Goal: Task Accomplishment & Management: Complete application form

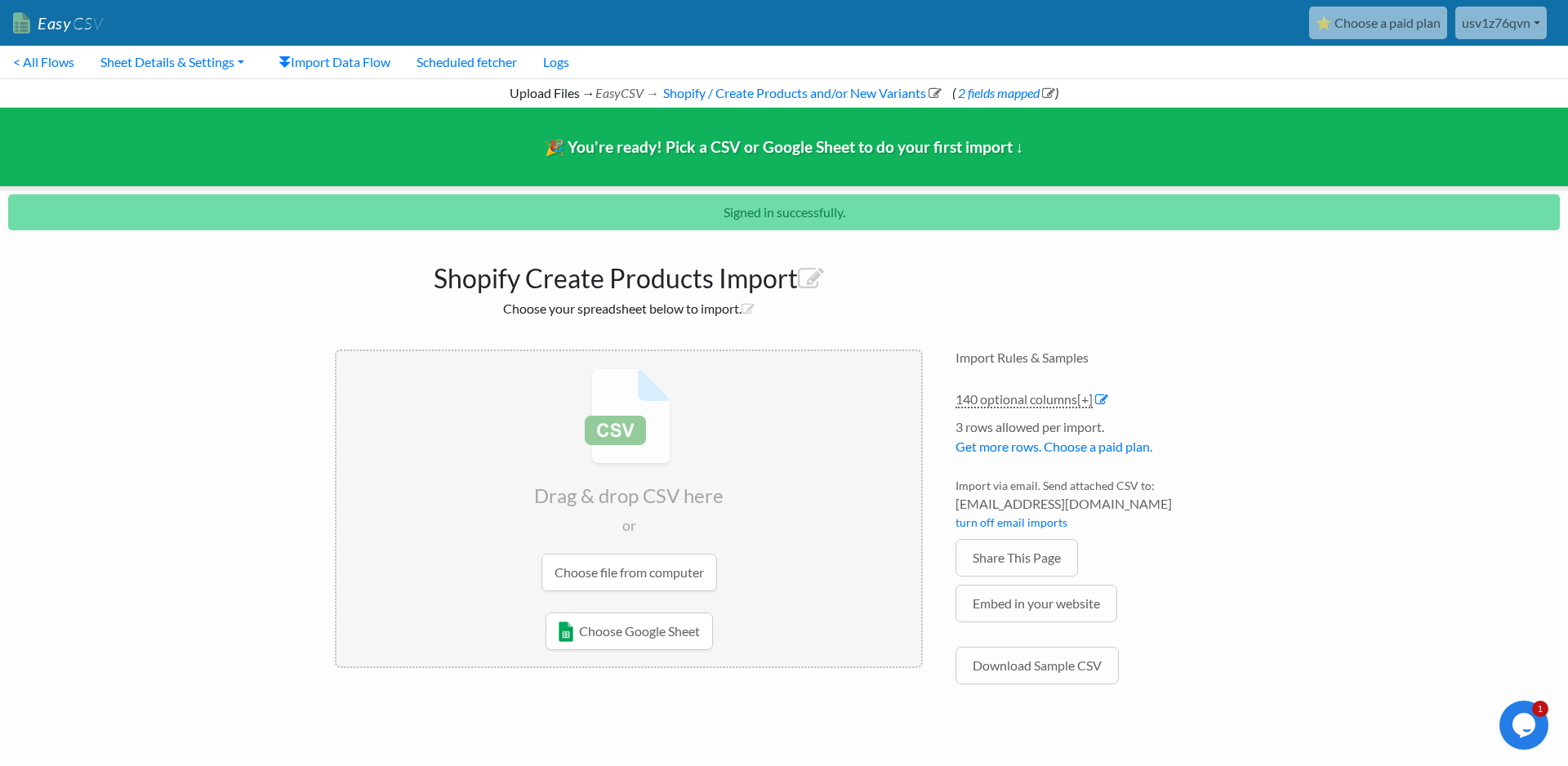
click at [1027, 257] on div "Shopify Create Products Import Choose your spreadsheet below to import. Drag & …" at bounding box center [784, 482] width 931 height 487
click at [1223, 506] on span "[EMAIL_ADDRESS][DOMAIN_NAME]" at bounding box center [1095, 504] width 277 height 20
click at [672, 575] on input "file" at bounding box center [628, 479] width 584 height 257
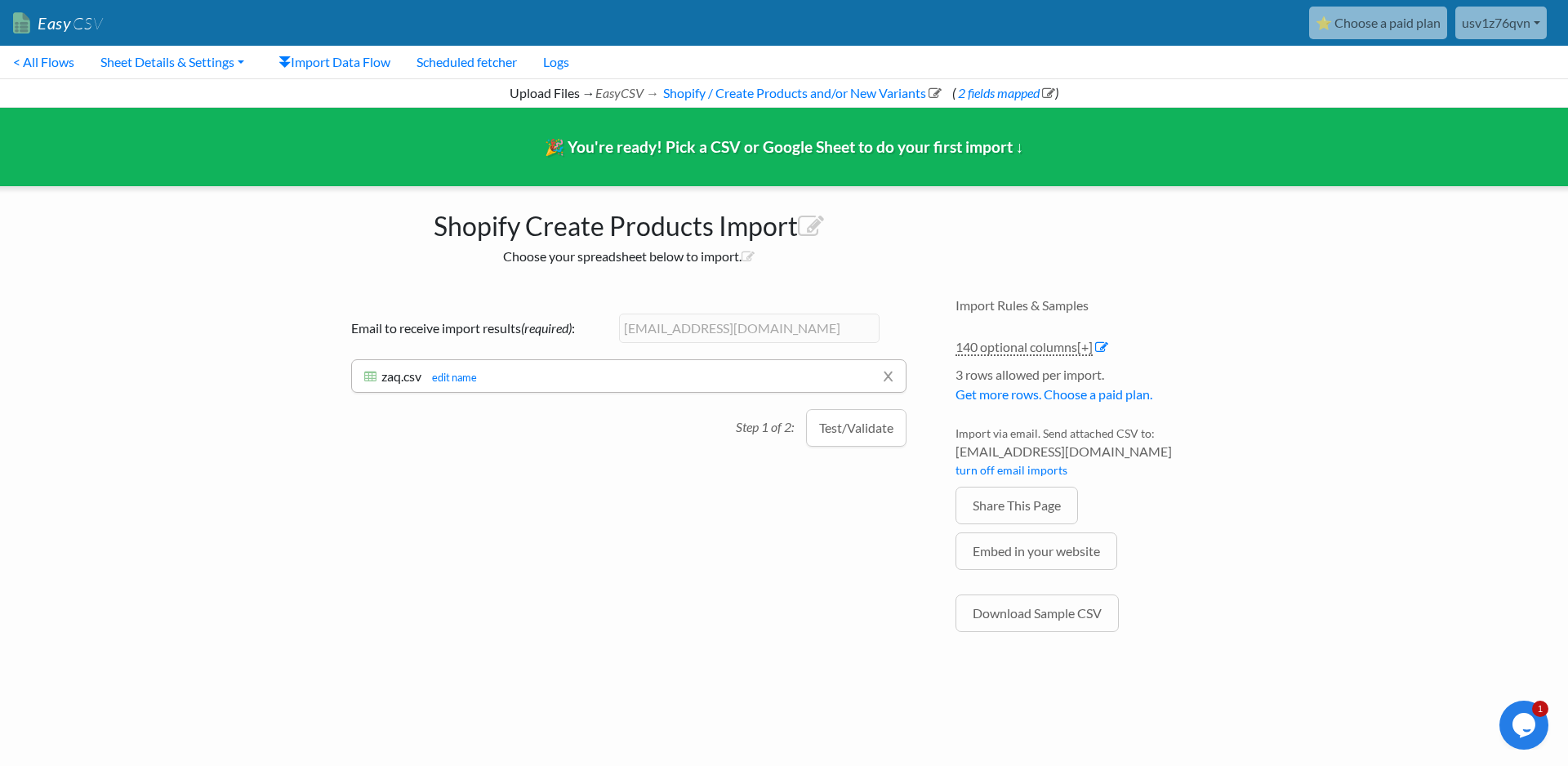
click at [842, 449] on div "Drag & drop CSV here or Choose file from computer Choose Google Sheet Email to …" at bounding box center [629, 477] width 621 height 392
click at [848, 445] on button "Test/Validate" at bounding box center [856, 428] width 100 height 38
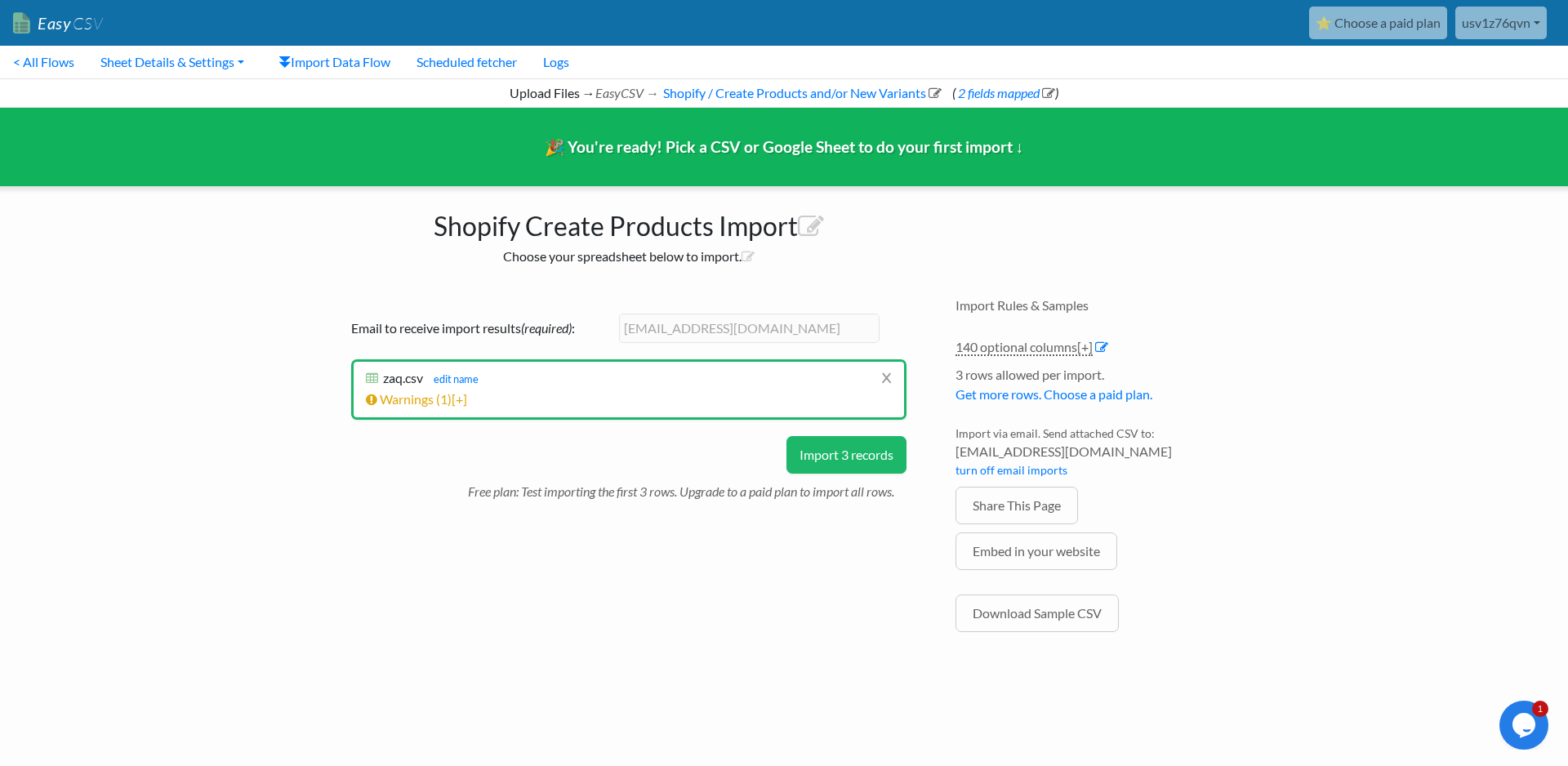
click at [845, 448] on button "Import 3 records" at bounding box center [847, 455] width 120 height 38
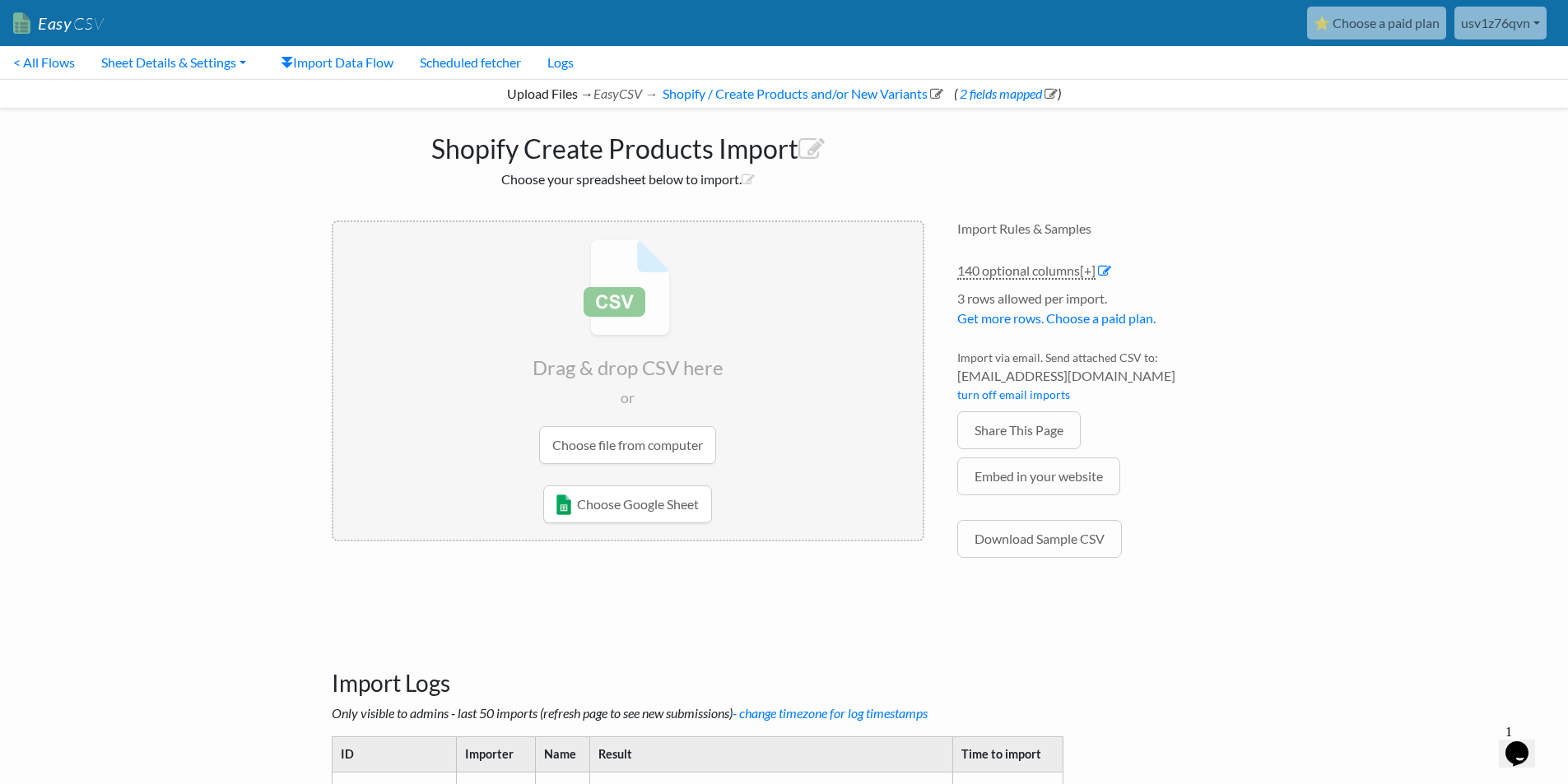
click at [625, 450] on input "file" at bounding box center [628, 351] width 589 height 259
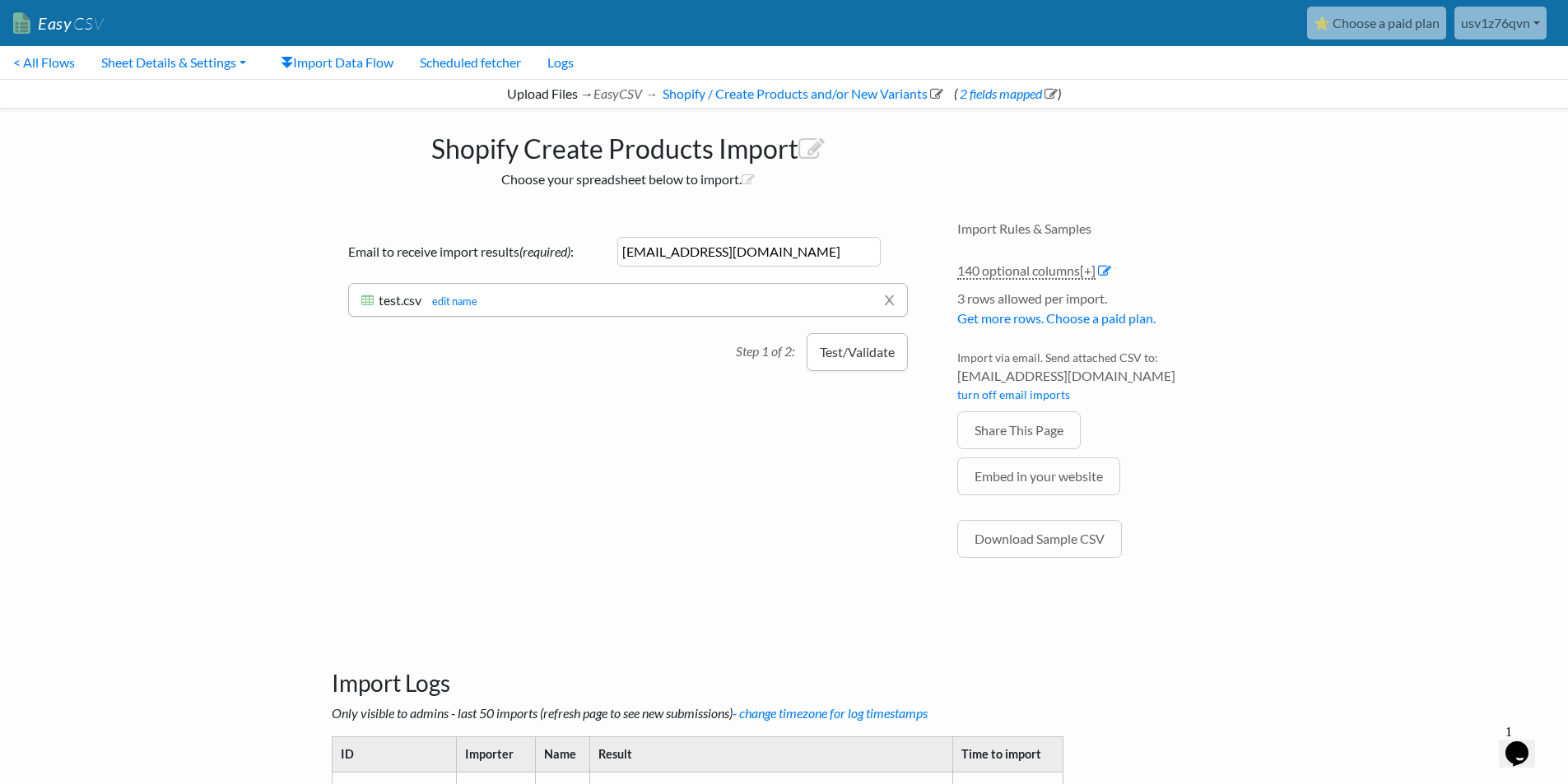
click at [859, 356] on button "Test/Validate" at bounding box center [857, 352] width 101 height 38
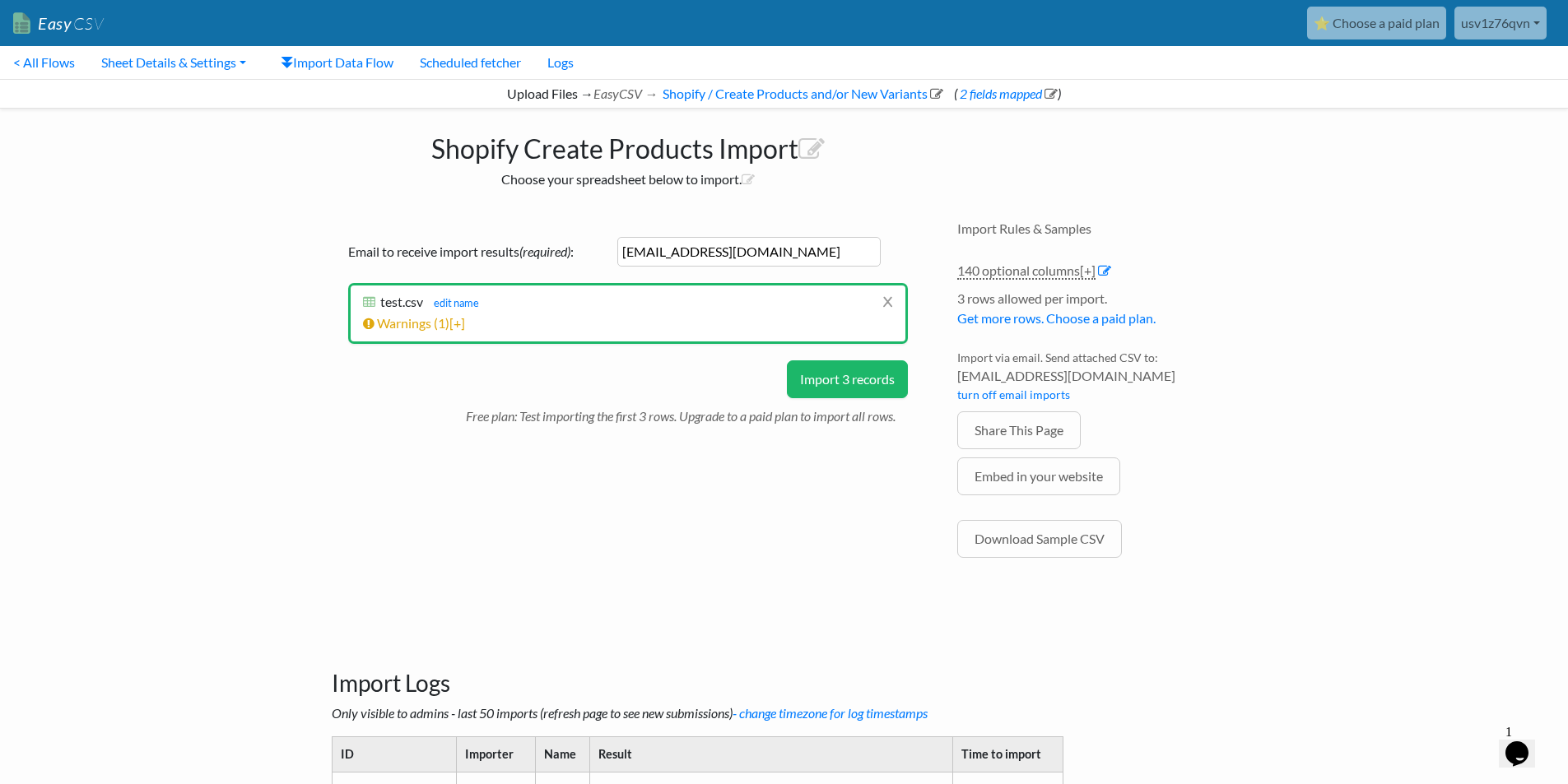
click at [867, 386] on button "Import 3 records" at bounding box center [848, 379] width 121 height 38
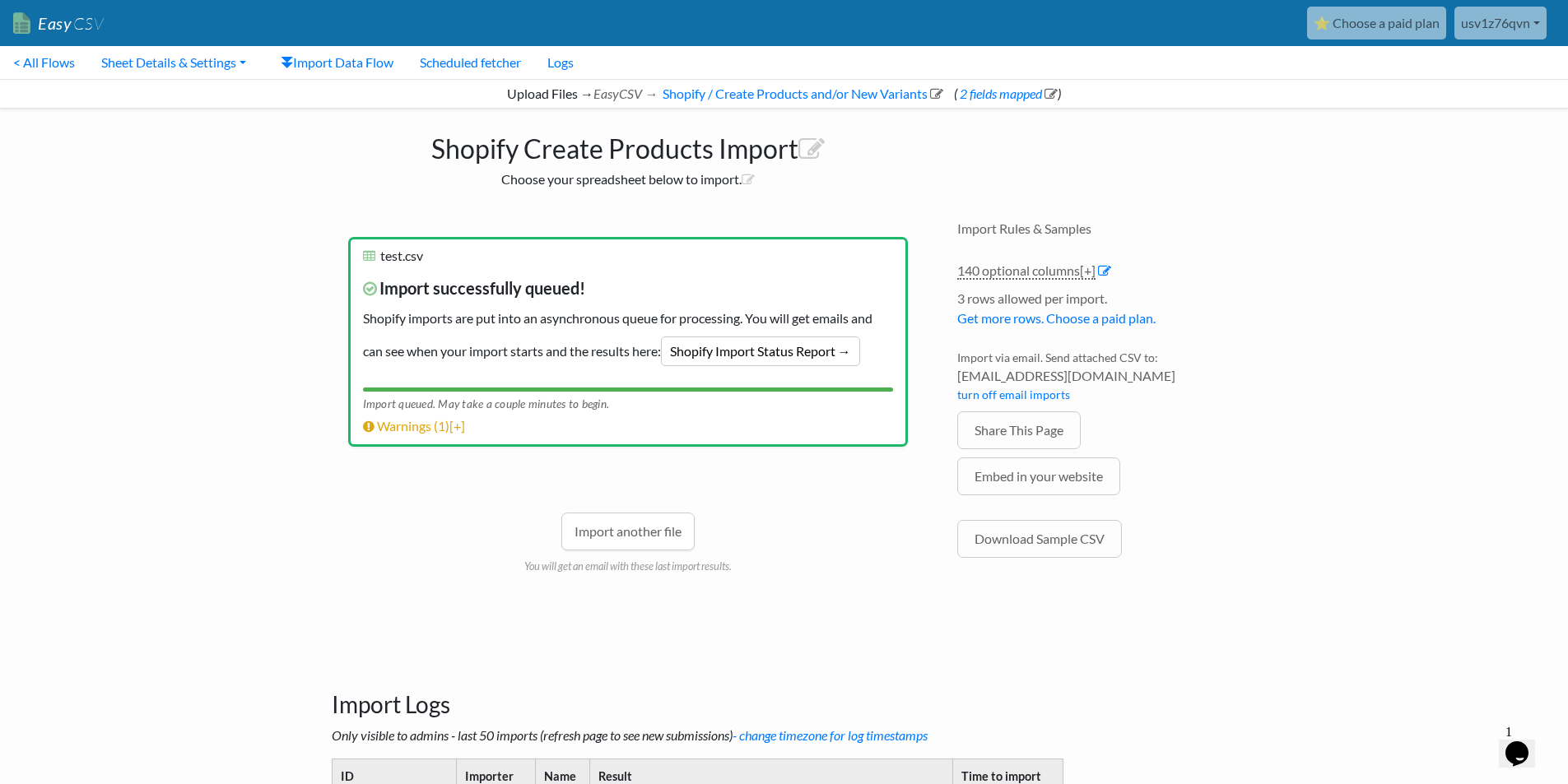
click at [990, 101] on div "Upload Files → EasyCSV → Shopify / Create Products and/or New Variants ( 2 fiel…" at bounding box center [784, 94] width 1568 height 30
click at [990, 100] on link "2 fields mapped" at bounding box center [1006, 93] width 100 height 15
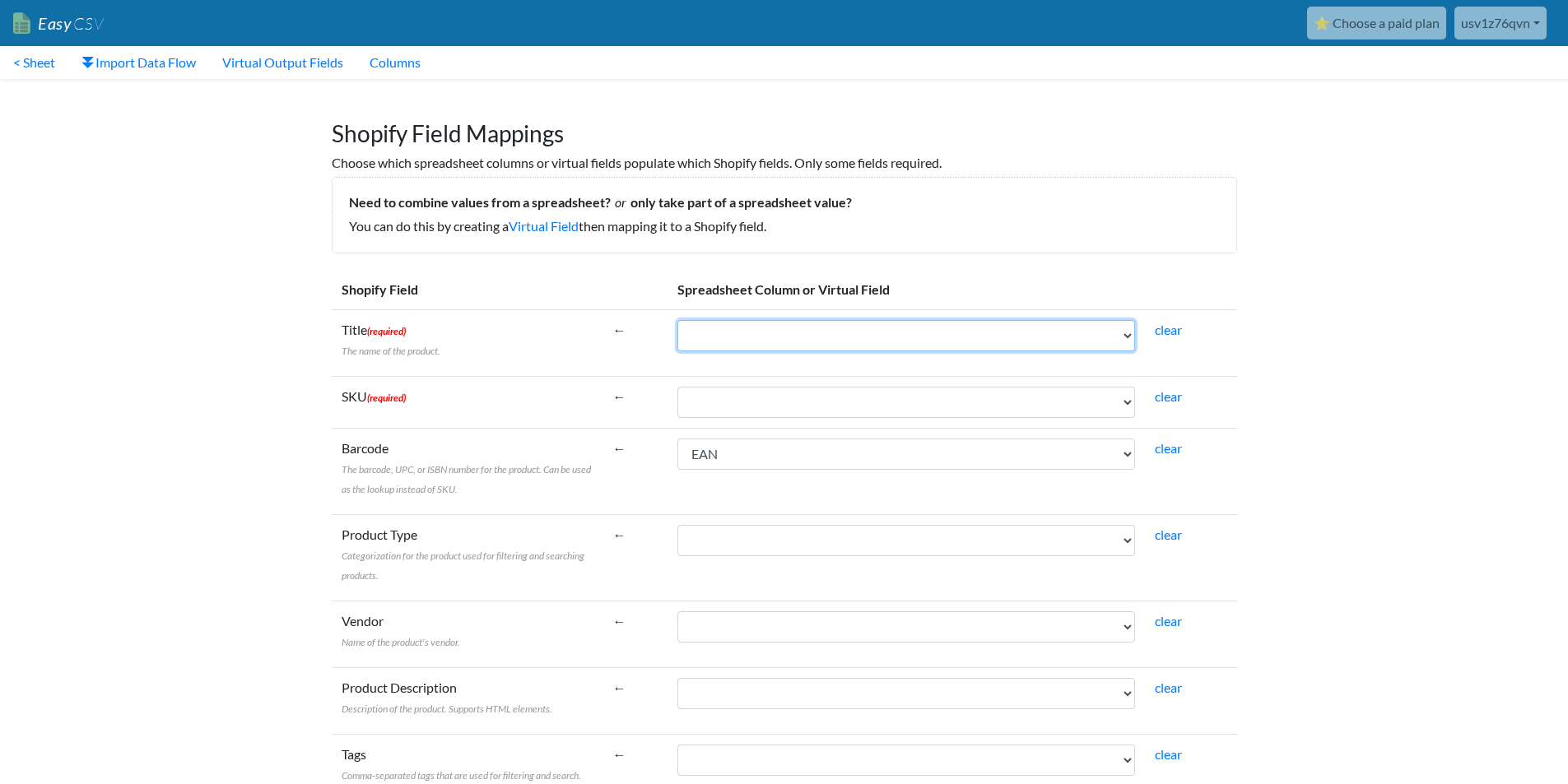
click at [758, 343] on select "IGUNegozio CodNegozio IGUArticolo Modello CodEsterno DSArticolo DSArticoloWeb N…" at bounding box center [905, 335] width 457 height 32
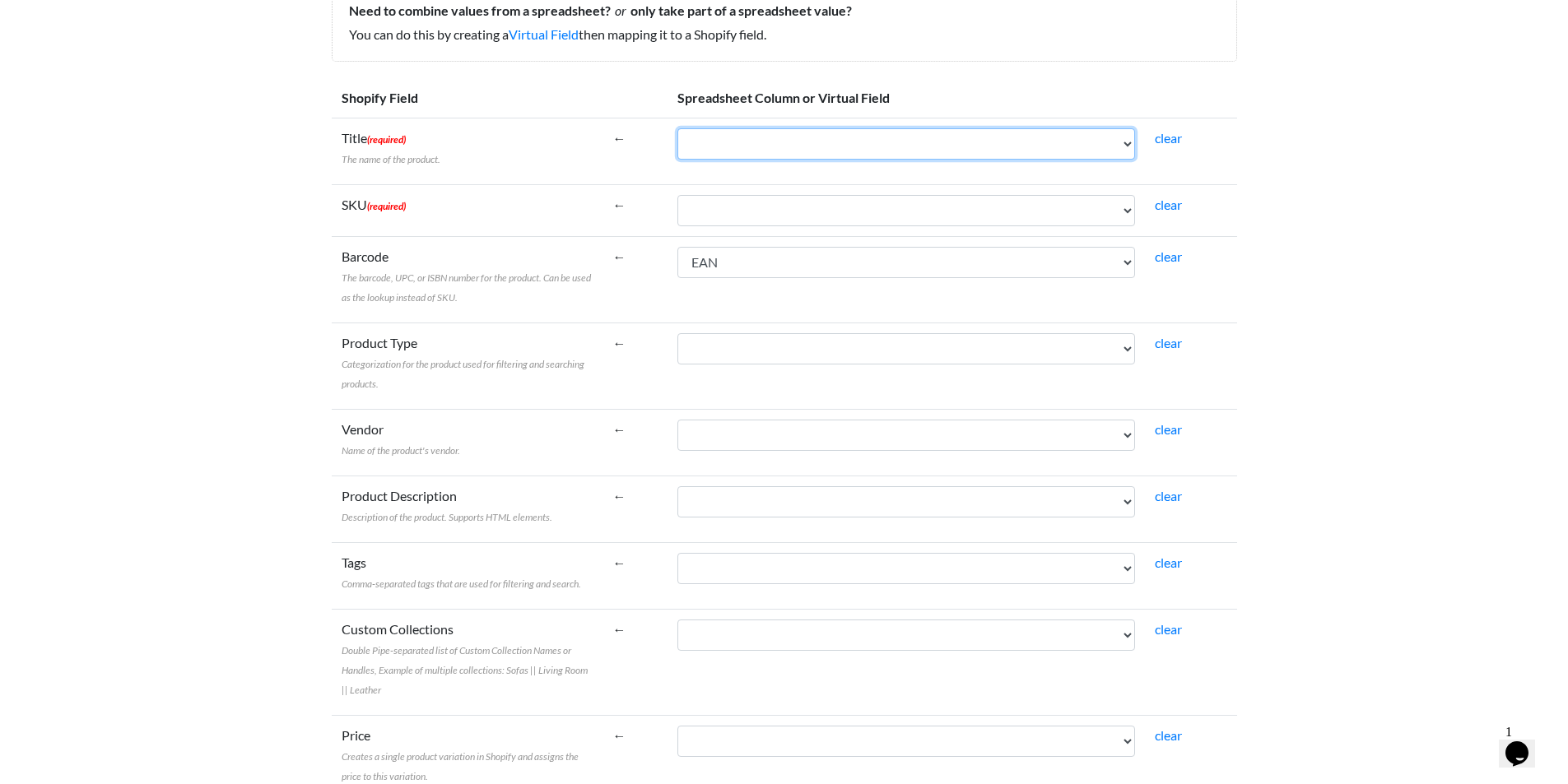
click at [893, 149] on select "IGUNegozio CodNegozio IGUArticolo Modello CodEsterno DSArticolo DSArticoloWeb N…" at bounding box center [905, 143] width 457 height 32
select select "cr_764196"
click at [677, 128] on select "IGUNegozio CodNegozio IGUArticolo Modello CodEsterno DSArticolo DSArticoloWeb N…" at bounding box center [905, 143] width 457 height 32
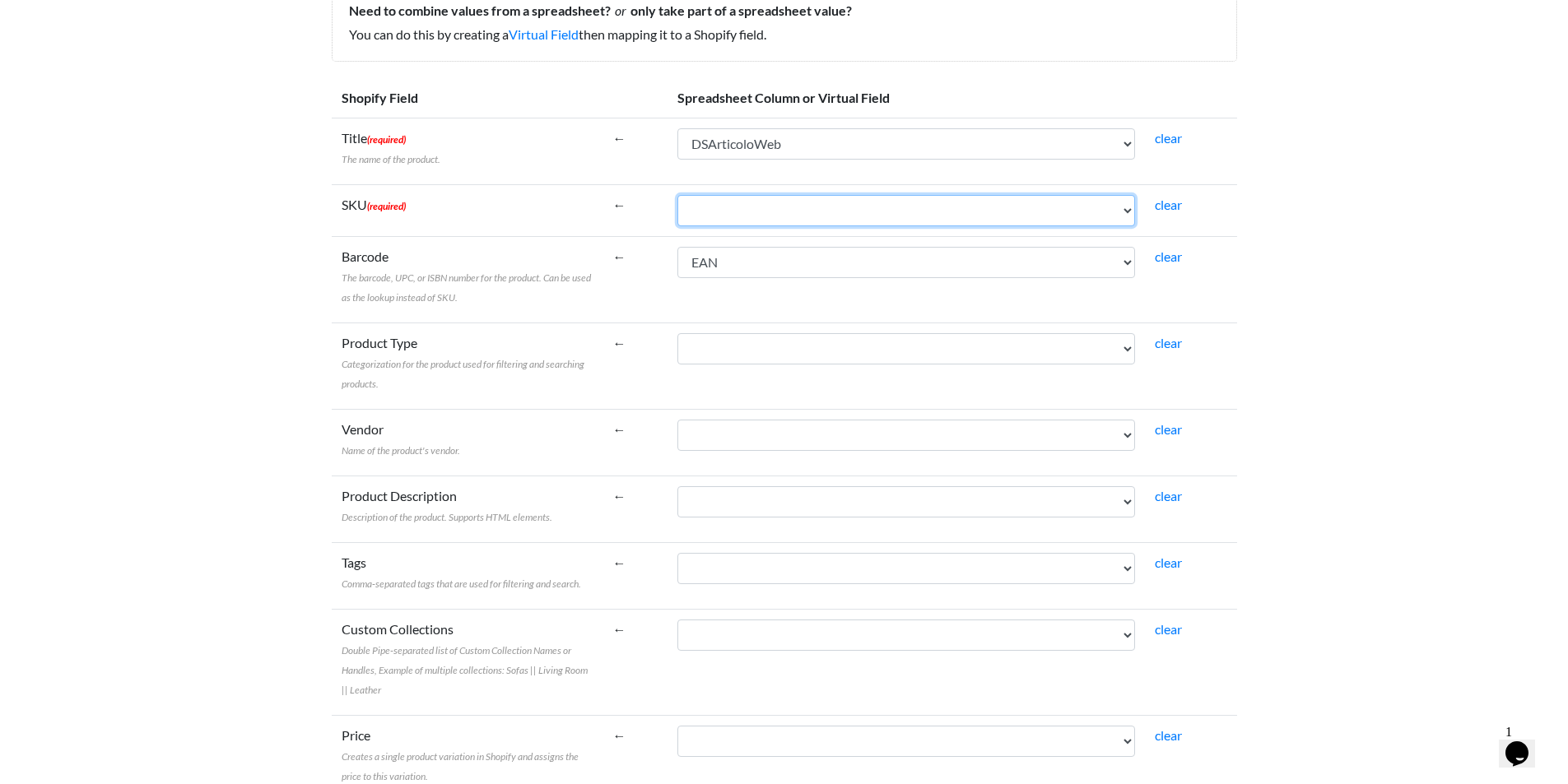
click at [813, 207] on select "IGUNegozio CodNegozio IGUArticolo Modello CodEsterno DSArticolo DSArticoloWeb N…" at bounding box center [905, 210] width 457 height 32
select select "cr_764196"
click at [677, 195] on select "IGUNegozio CodNegozio IGUArticolo Modello CodEsterno DSArticolo DSArticoloWeb N…" at bounding box center [905, 210] width 457 height 32
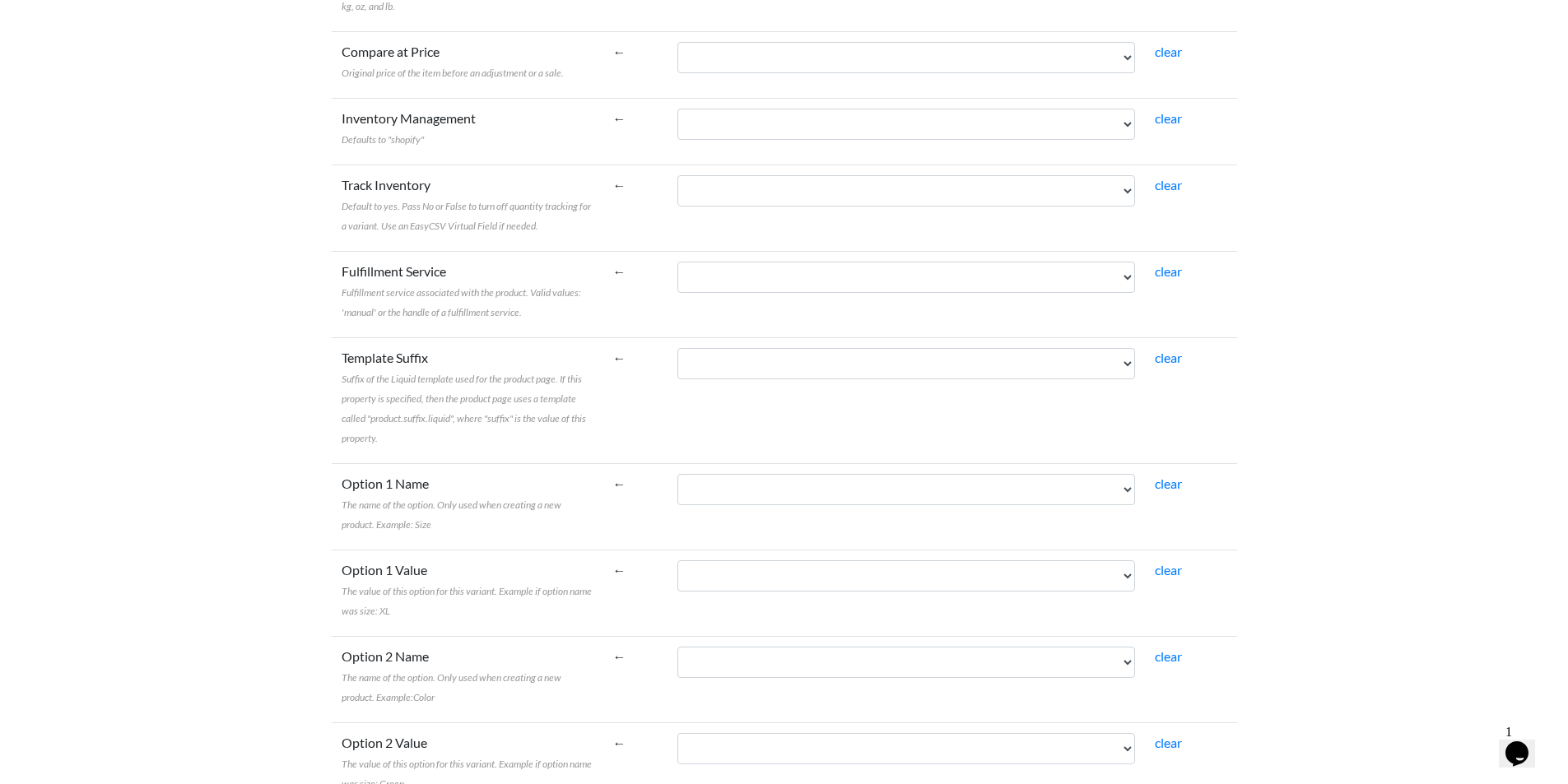
scroll to position [2703, 0]
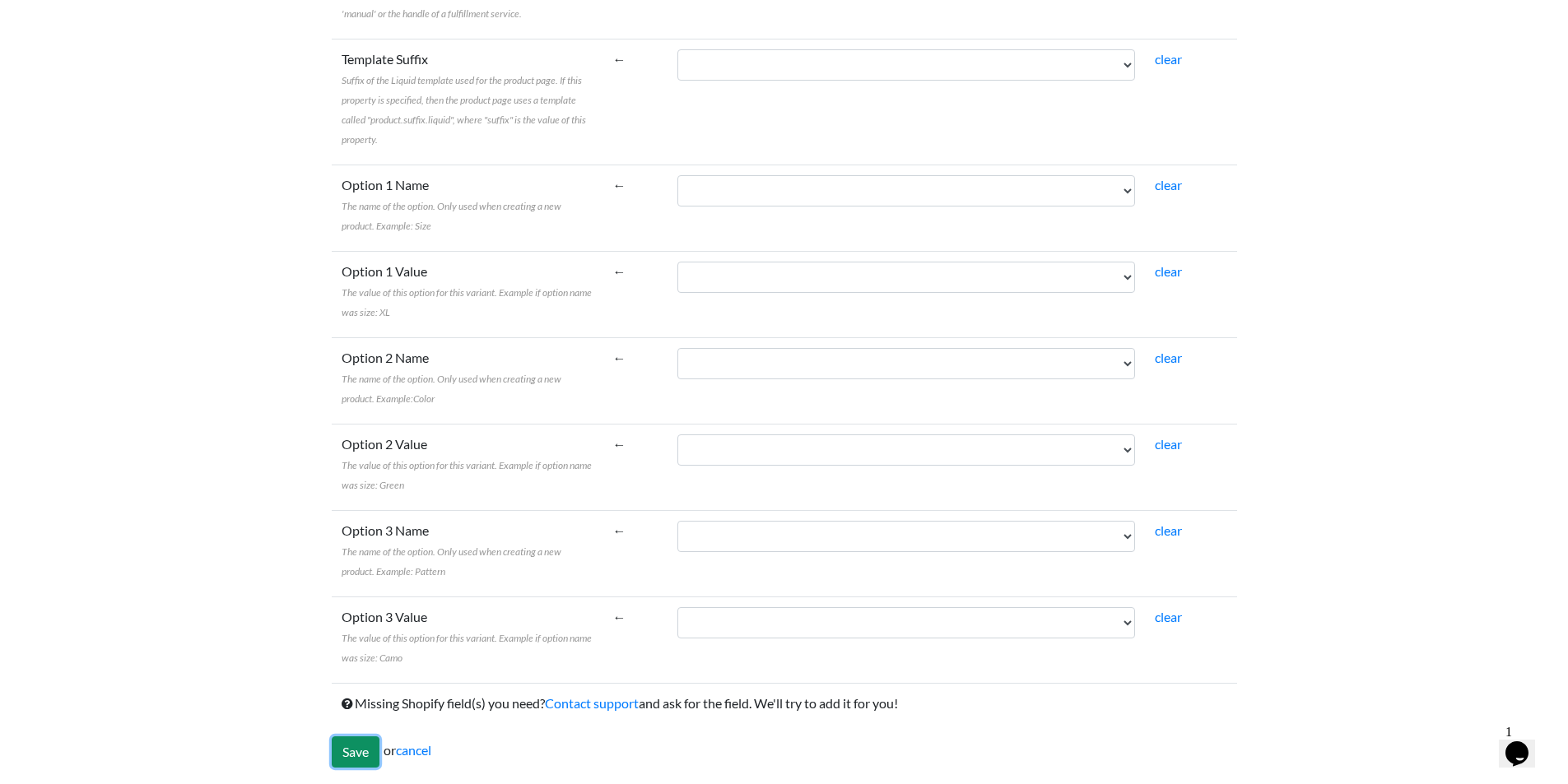
click at [336, 760] on input "Save" at bounding box center [355, 752] width 48 height 32
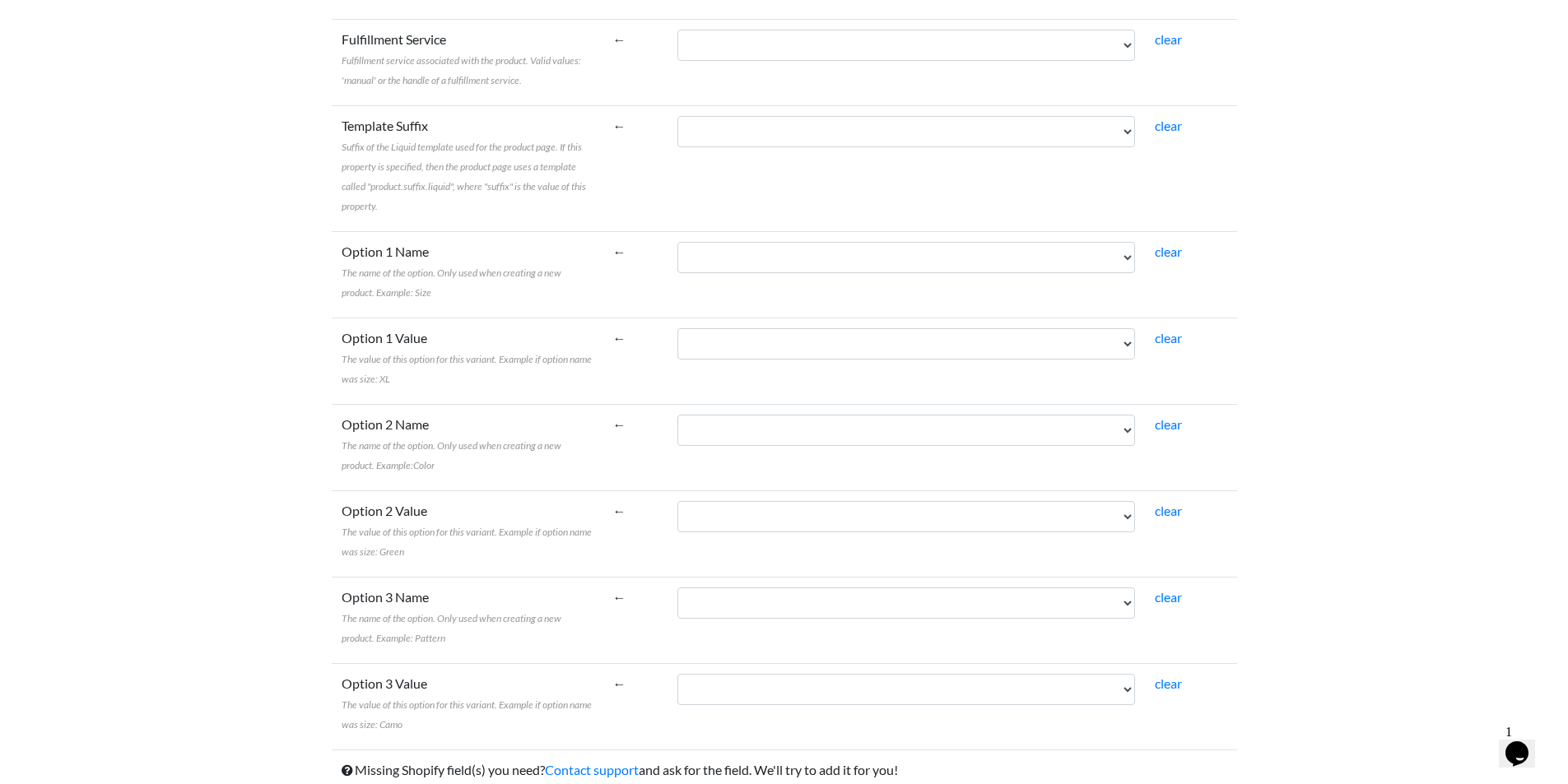
scroll to position [1936, 0]
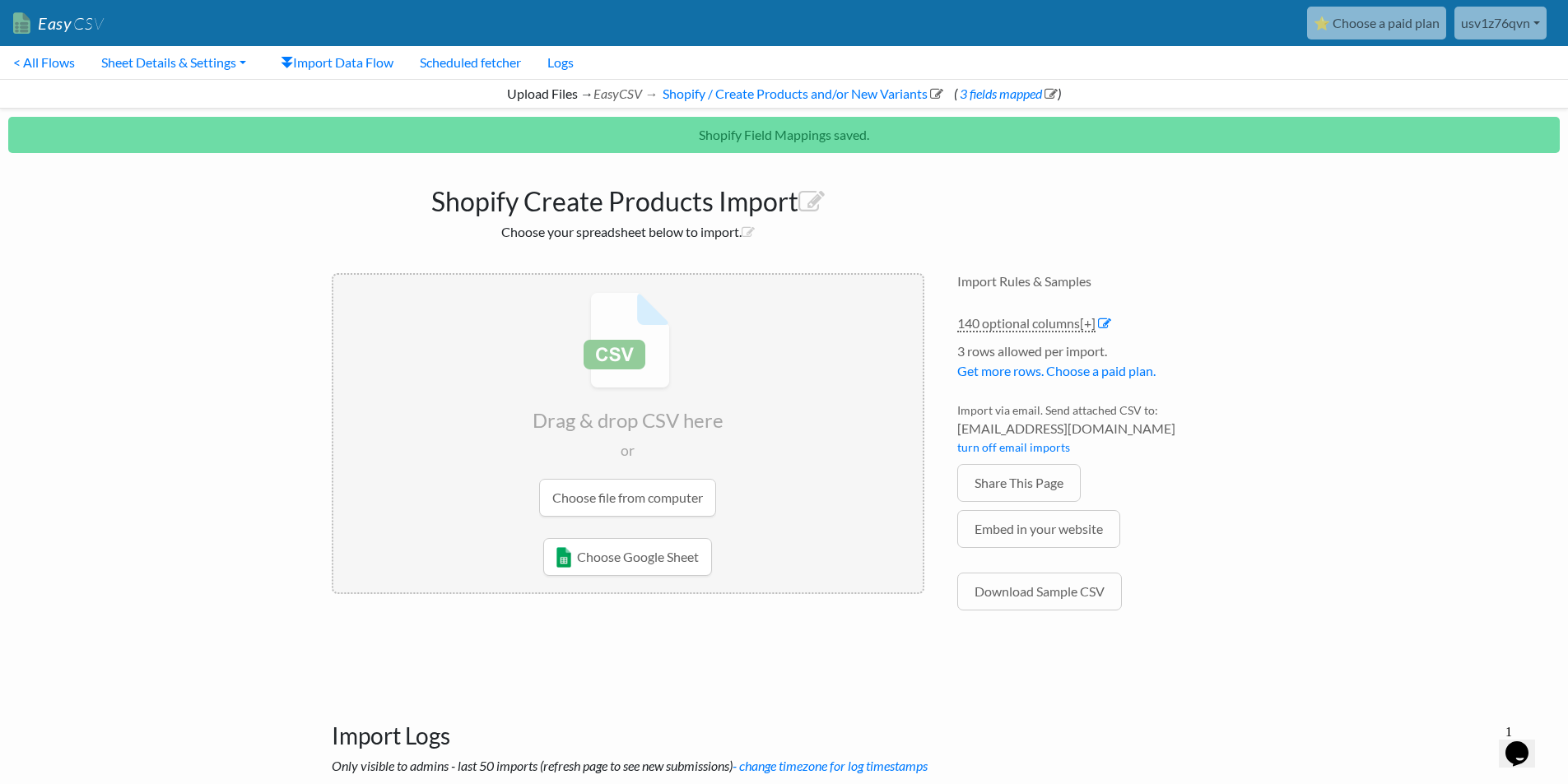
click at [631, 502] on input "file" at bounding box center [628, 404] width 589 height 259
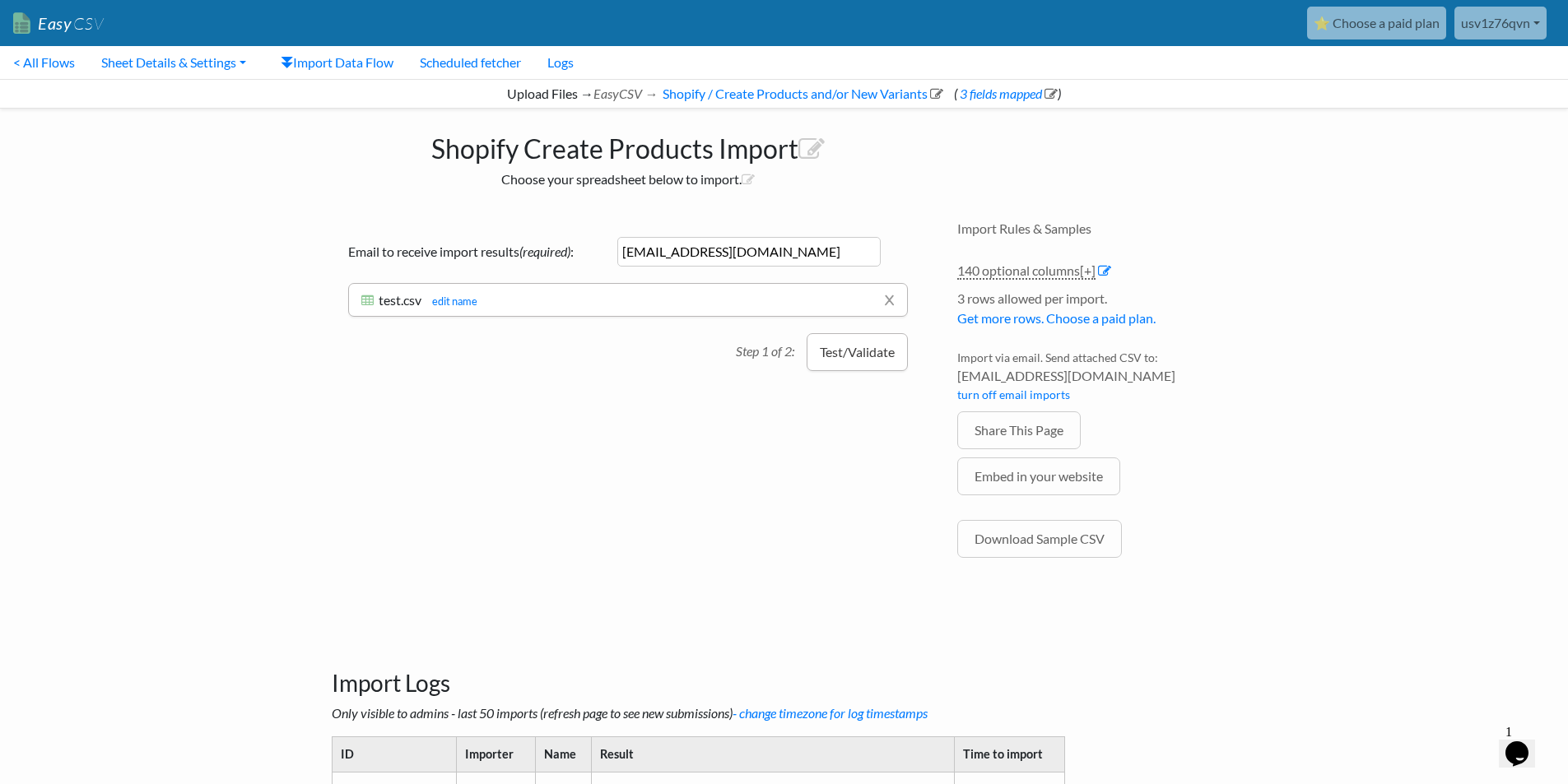
click at [854, 361] on button "Test/Validate" at bounding box center [857, 352] width 101 height 38
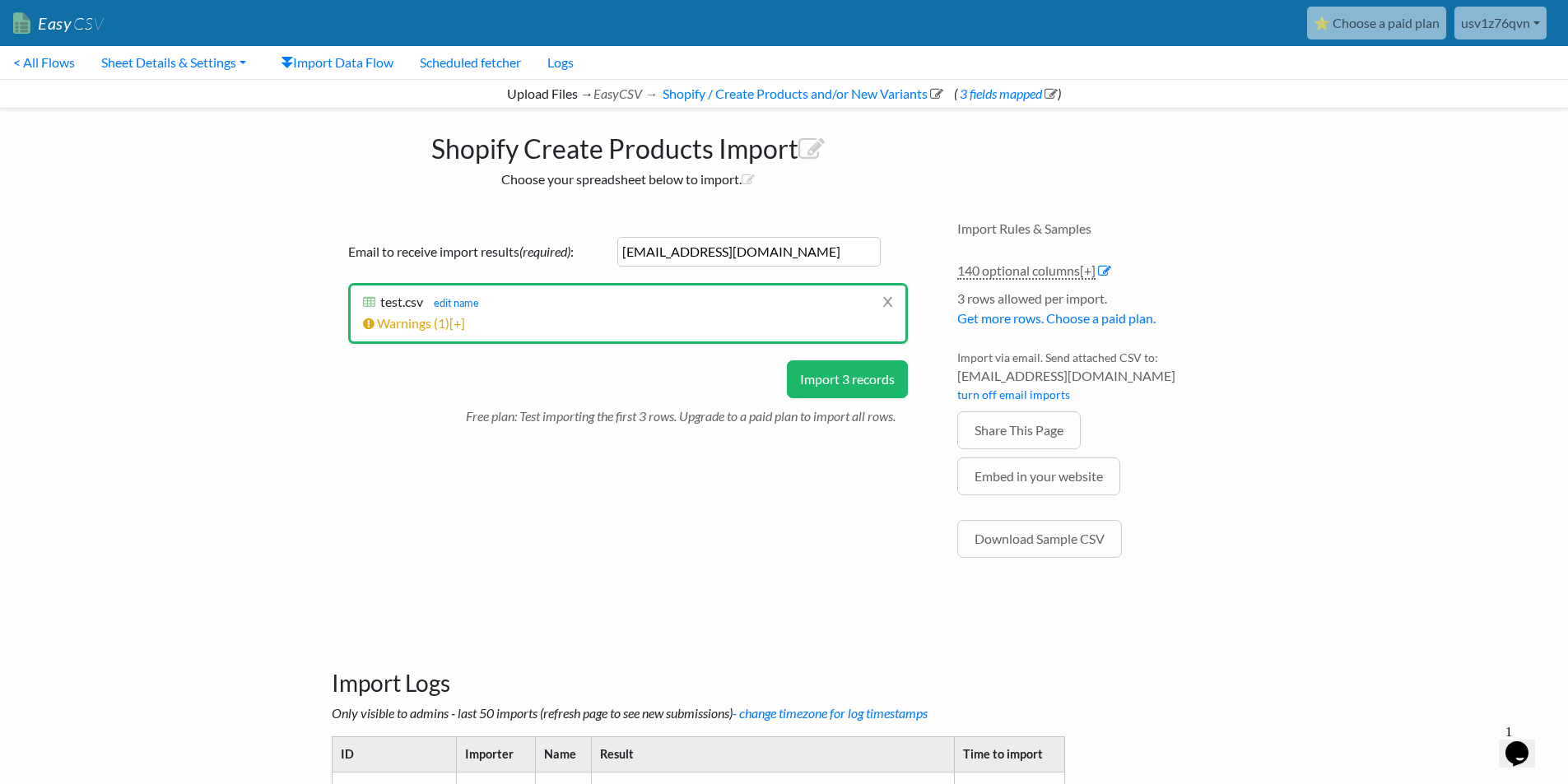
click at [848, 372] on button "Import 3 records" at bounding box center [848, 379] width 121 height 38
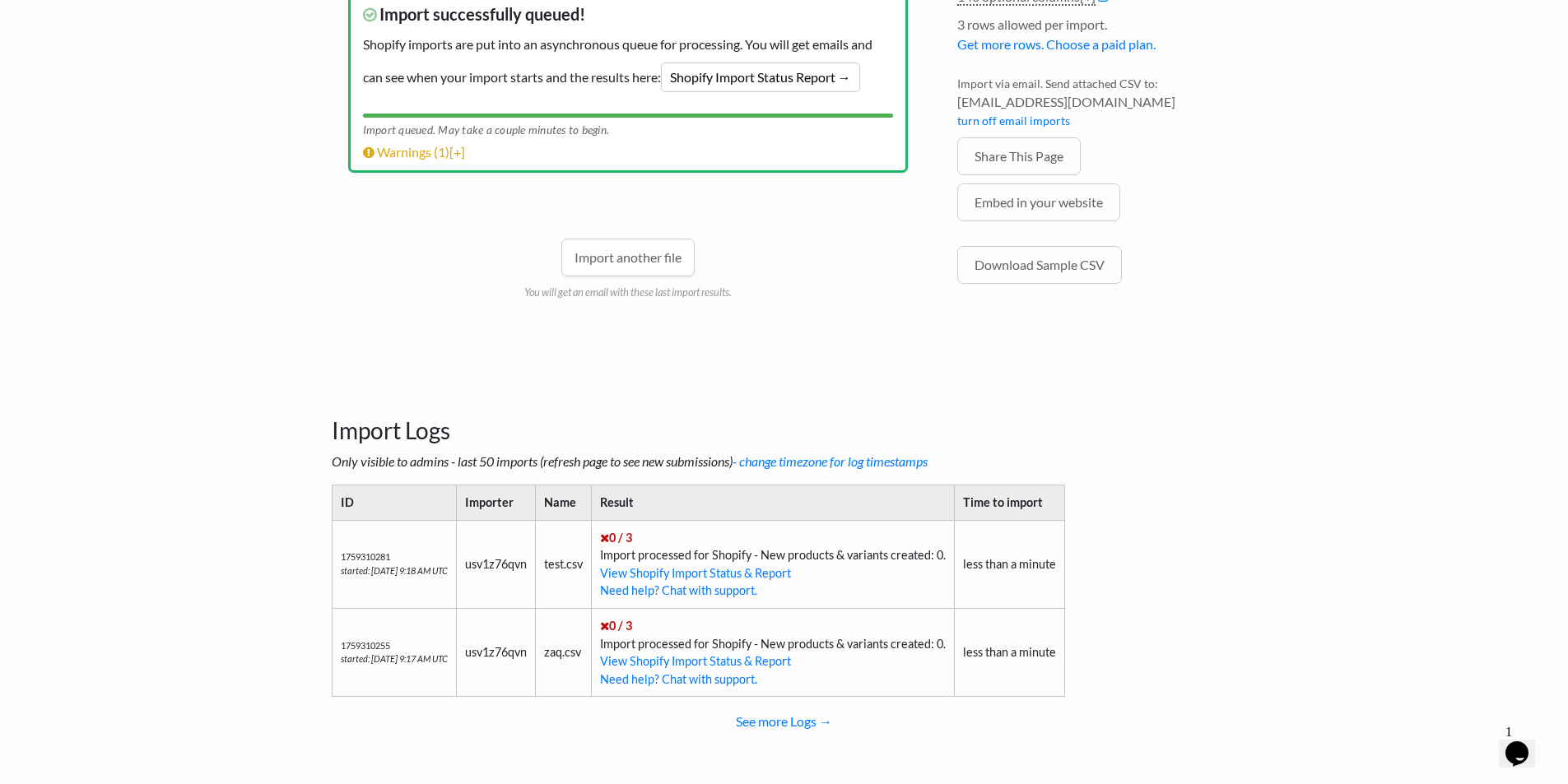
scroll to position [278, 0]
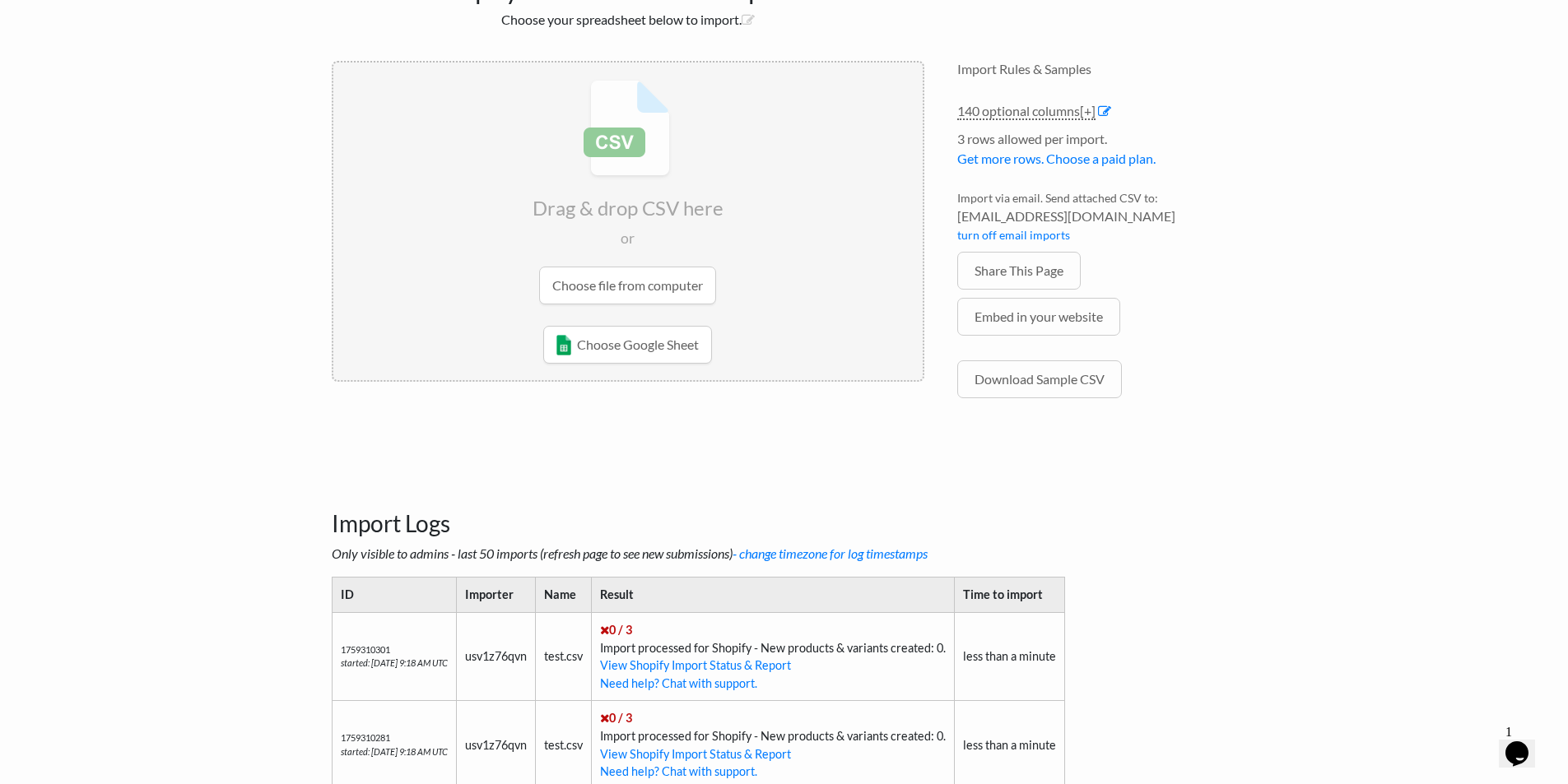
click at [609, 298] on input "file" at bounding box center [628, 191] width 589 height 259
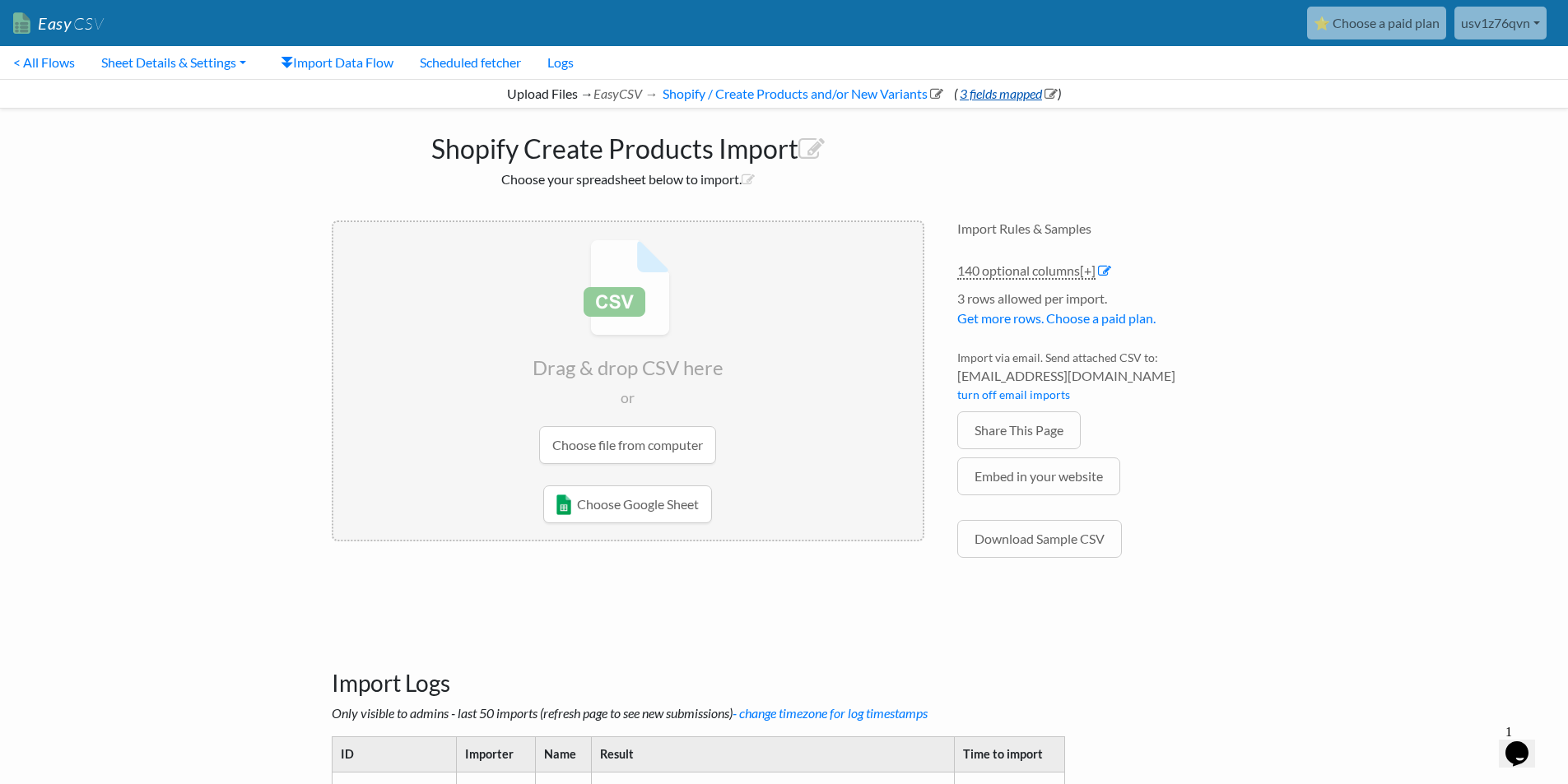
click at [982, 94] on link "3 fields mapped" at bounding box center [1006, 93] width 100 height 15
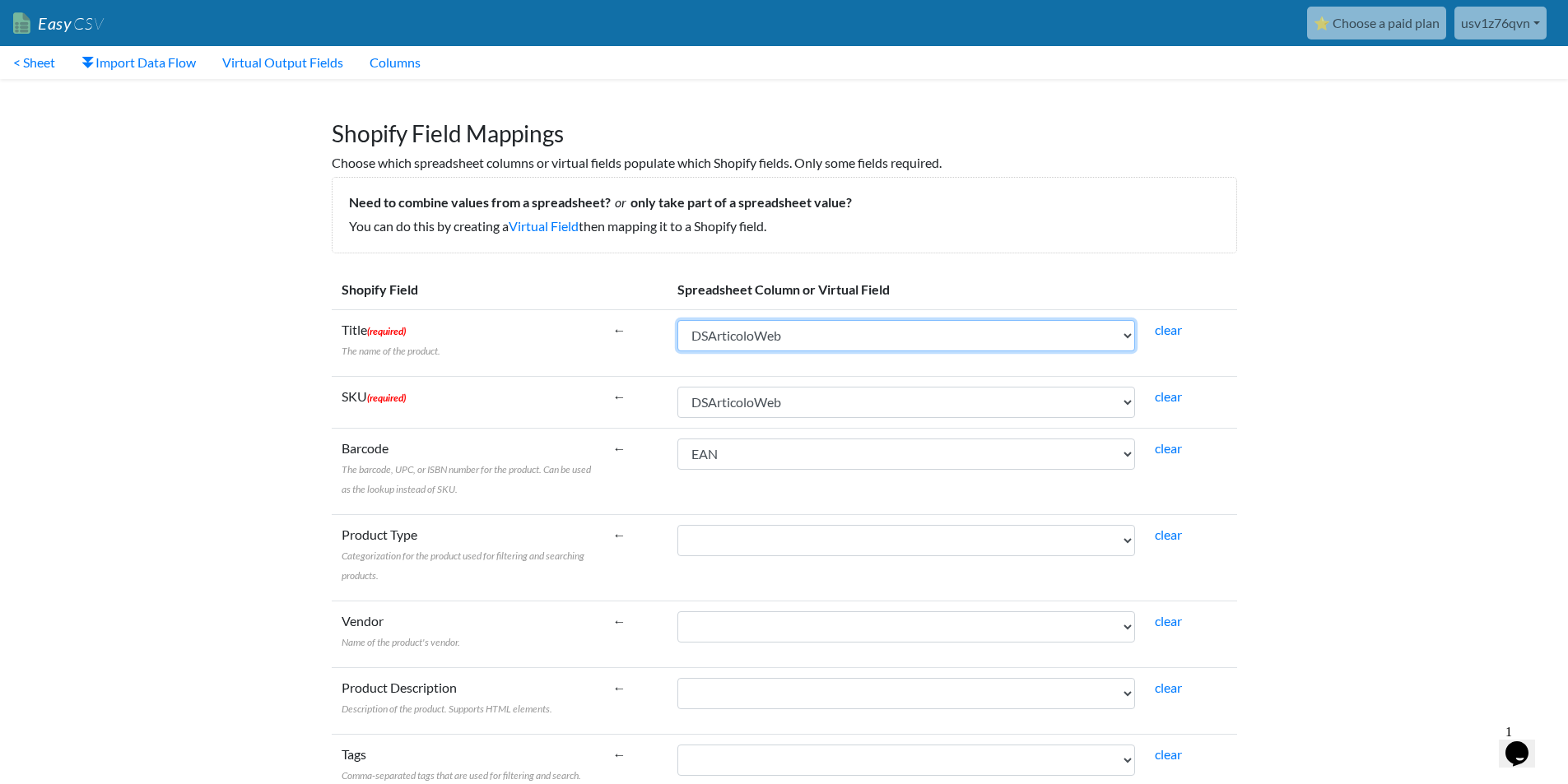
click at [786, 333] on select "IGUNegozio CodNegozio IGUArticolo Modello CodEsterno DSArticolo DSArticoloWeb N…" at bounding box center [905, 335] width 457 height 32
select select "cr_764195"
click at [677, 320] on select "IGUNegozio CodNegozio IGUArticolo Modello CodEsterno DSArticolo DSArticoloWeb N…" at bounding box center [905, 335] width 457 height 32
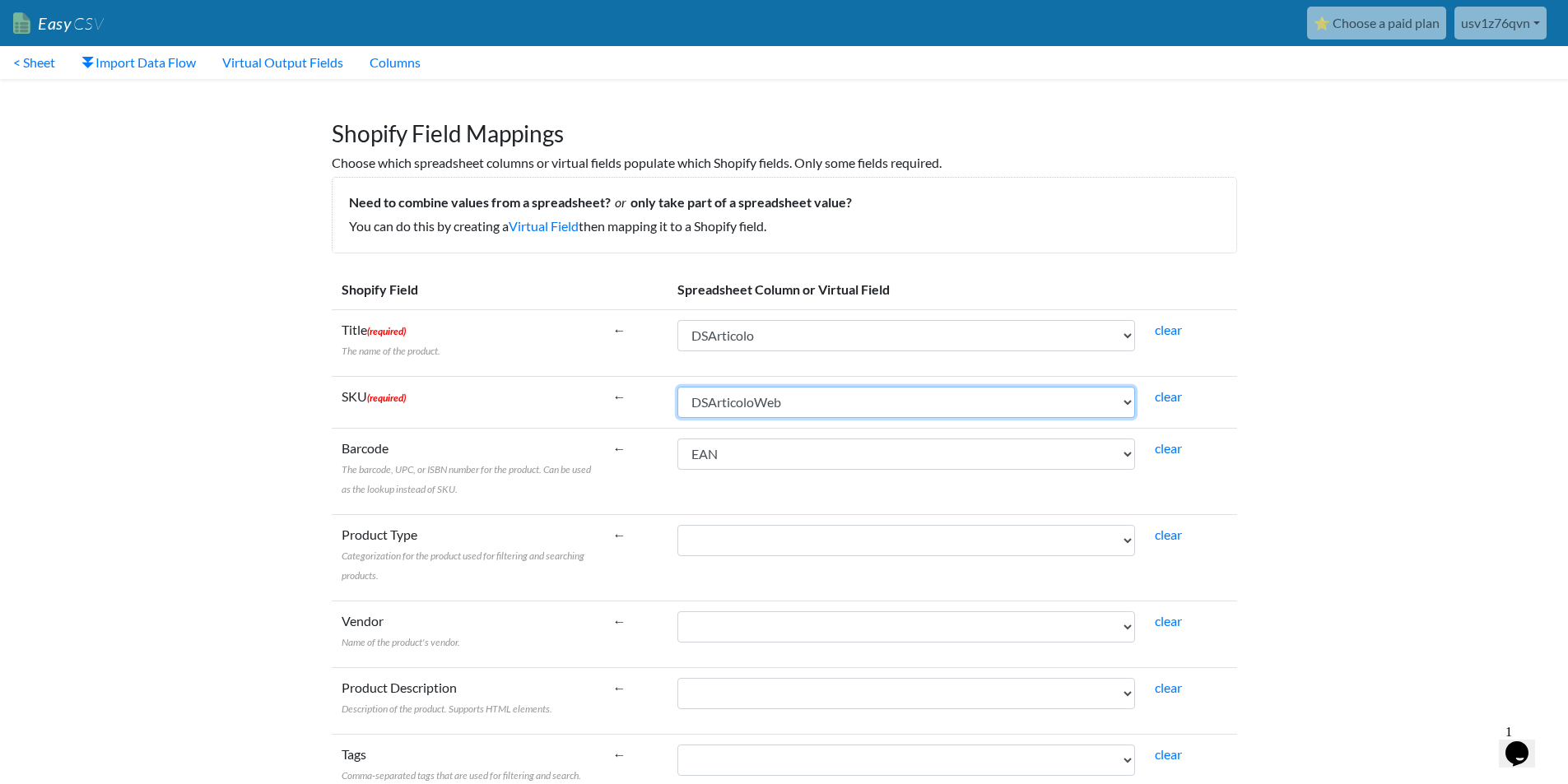
click at [702, 388] on select "IGUNegozio CodNegozio IGUArticolo Modello CodEsterno DSArticolo DSArticoloWeb N…" at bounding box center [905, 402] width 457 height 32
select select "cr_764195"
click at [677, 387] on select "IGUNegozio CodNegozio IGUArticolo Modello CodEsterno DSArticolo DSArticoloWeb N…" at bounding box center [905, 402] width 457 height 32
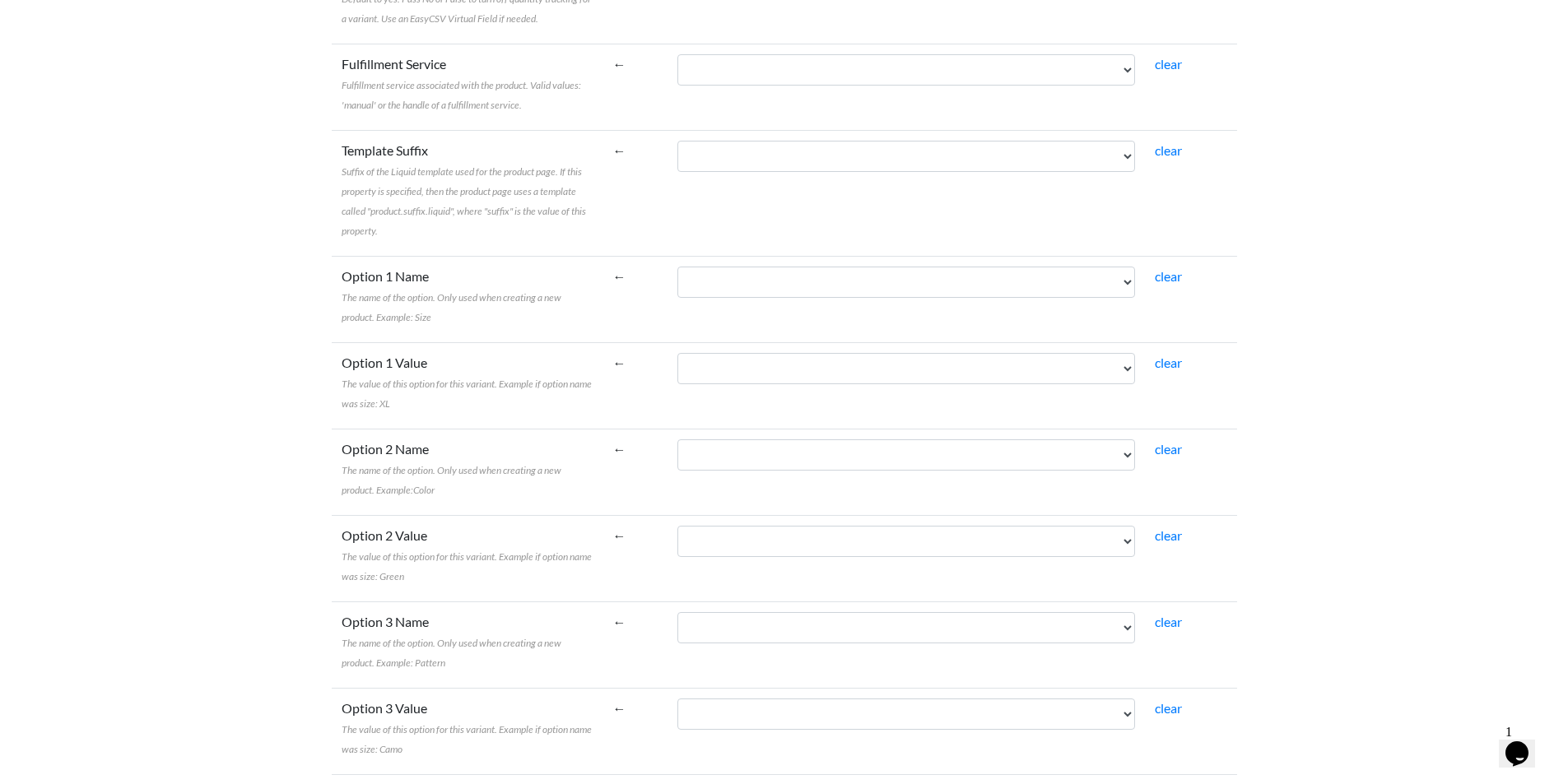
scroll to position [2703, 0]
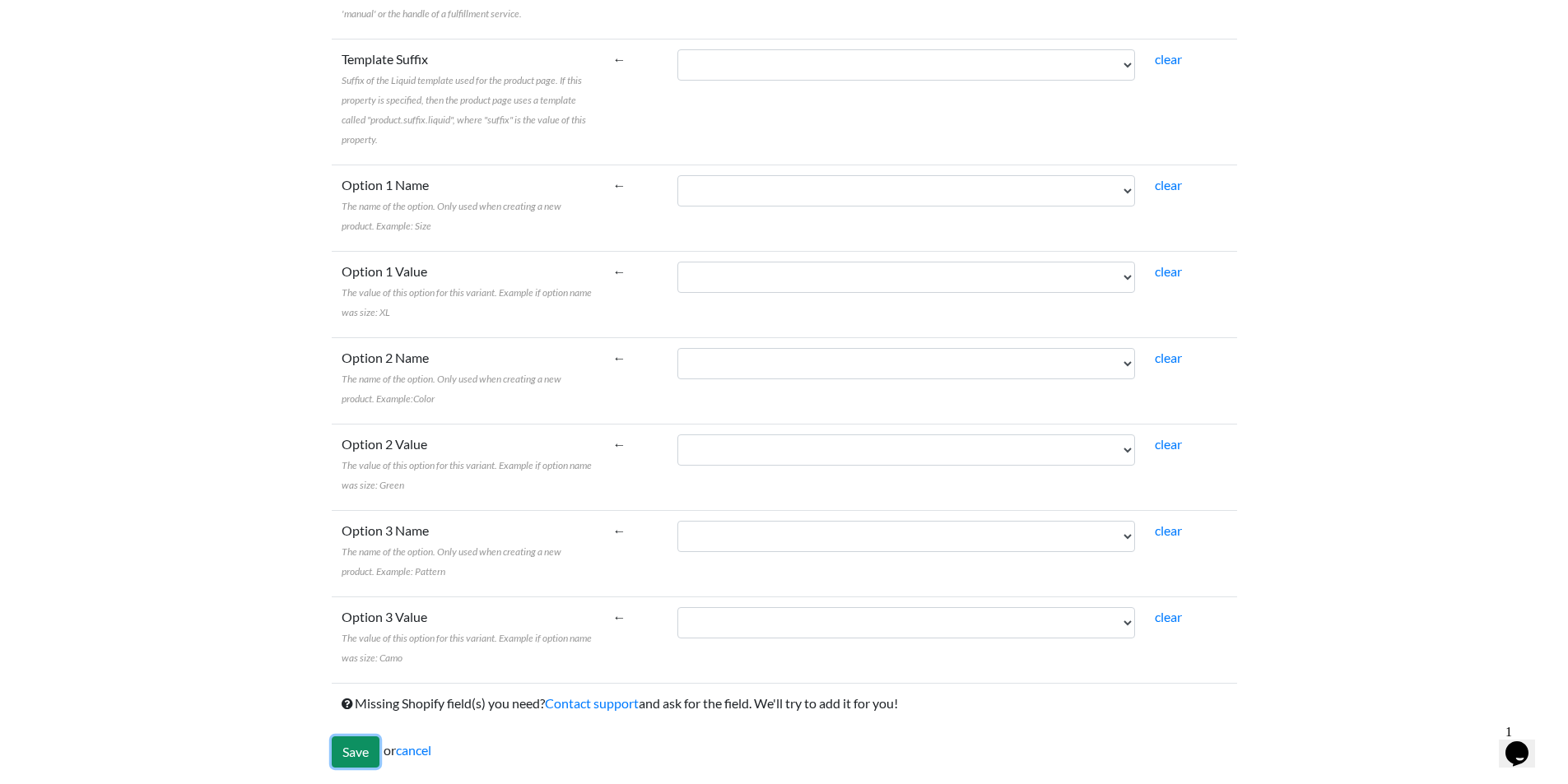
click at [367, 736] on input "Save" at bounding box center [355, 752] width 48 height 32
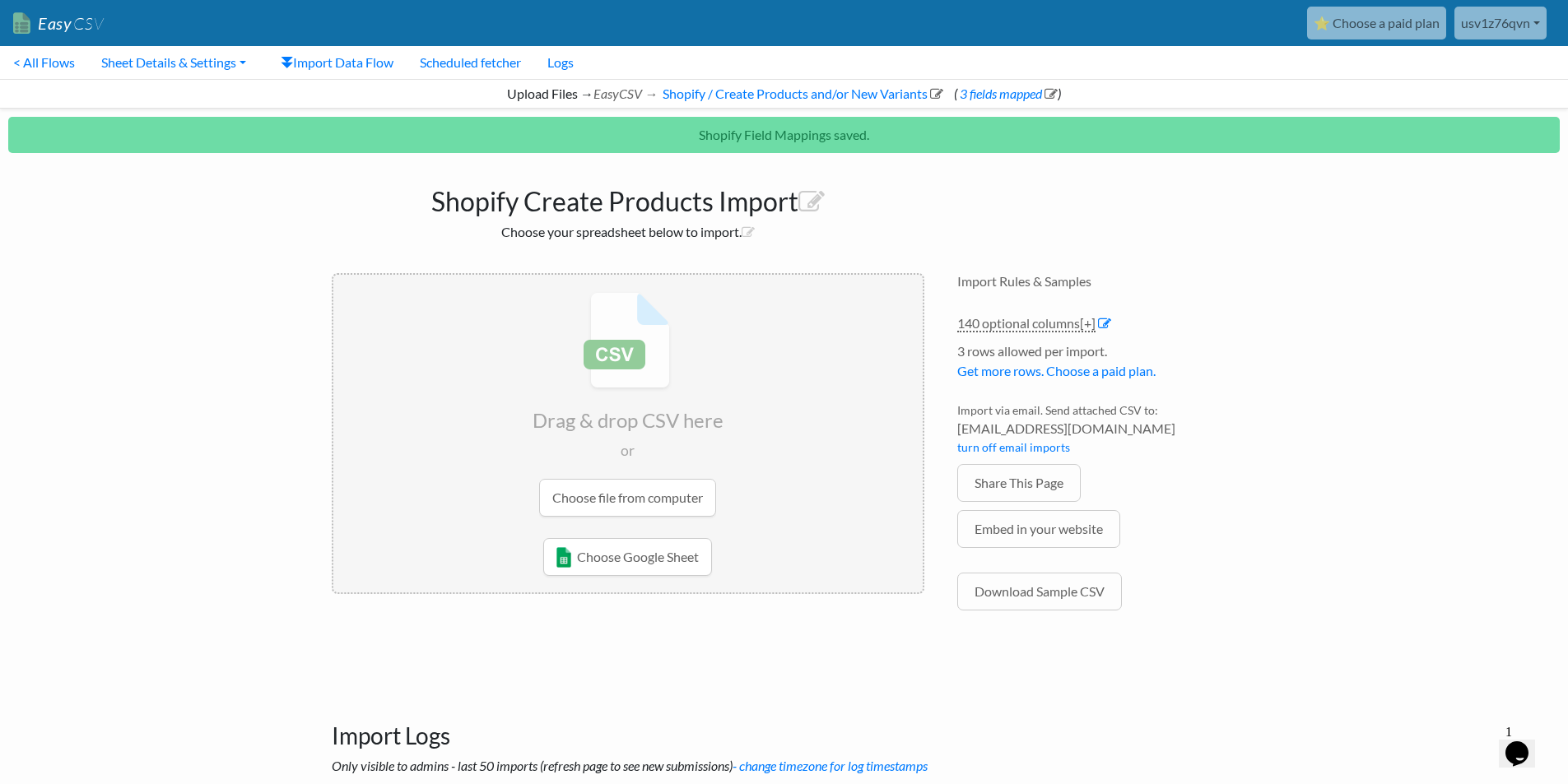
click at [628, 507] on input "file" at bounding box center [628, 404] width 589 height 259
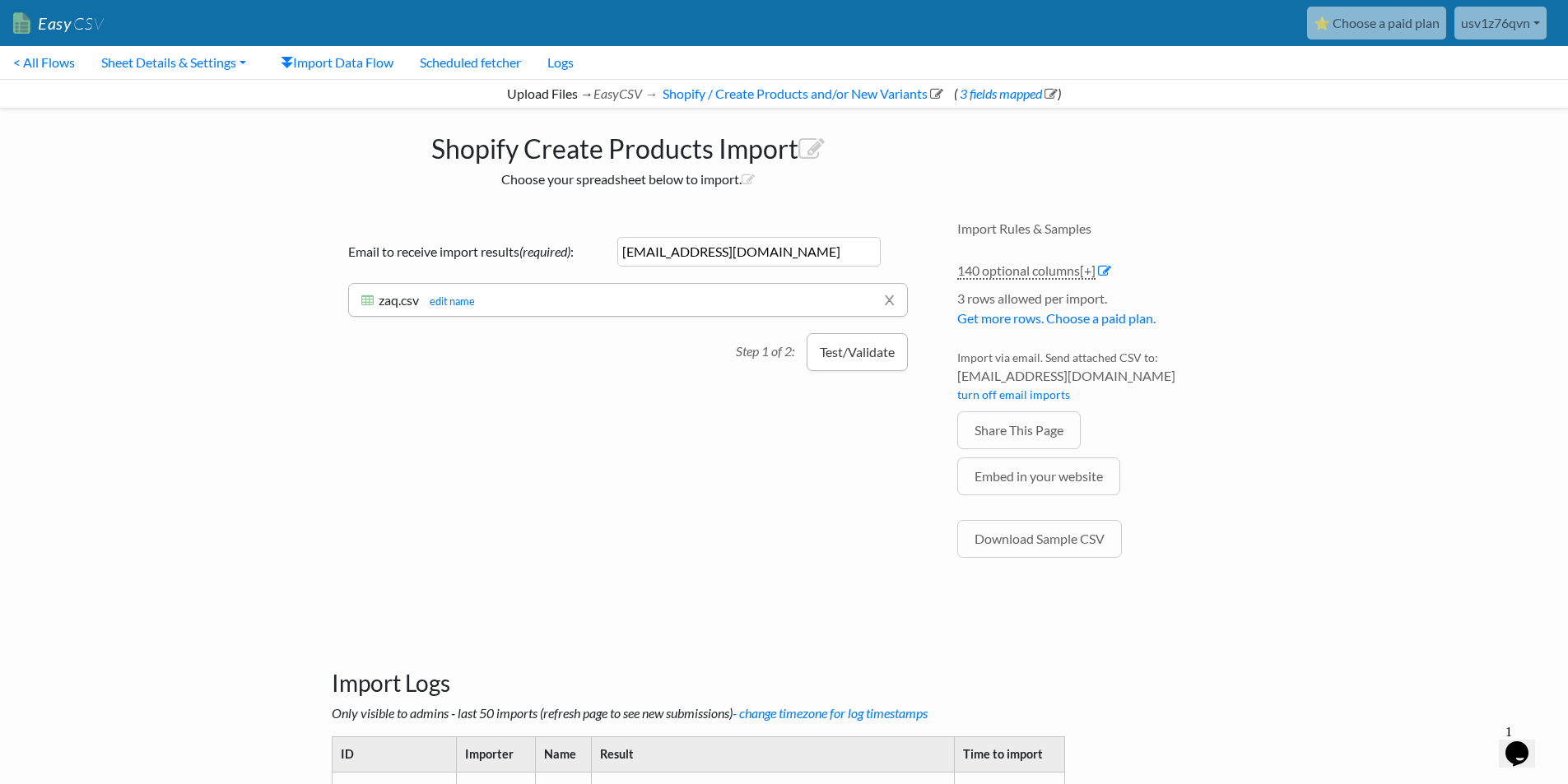
click at [871, 365] on button "Test/Validate" at bounding box center [857, 352] width 101 height 38
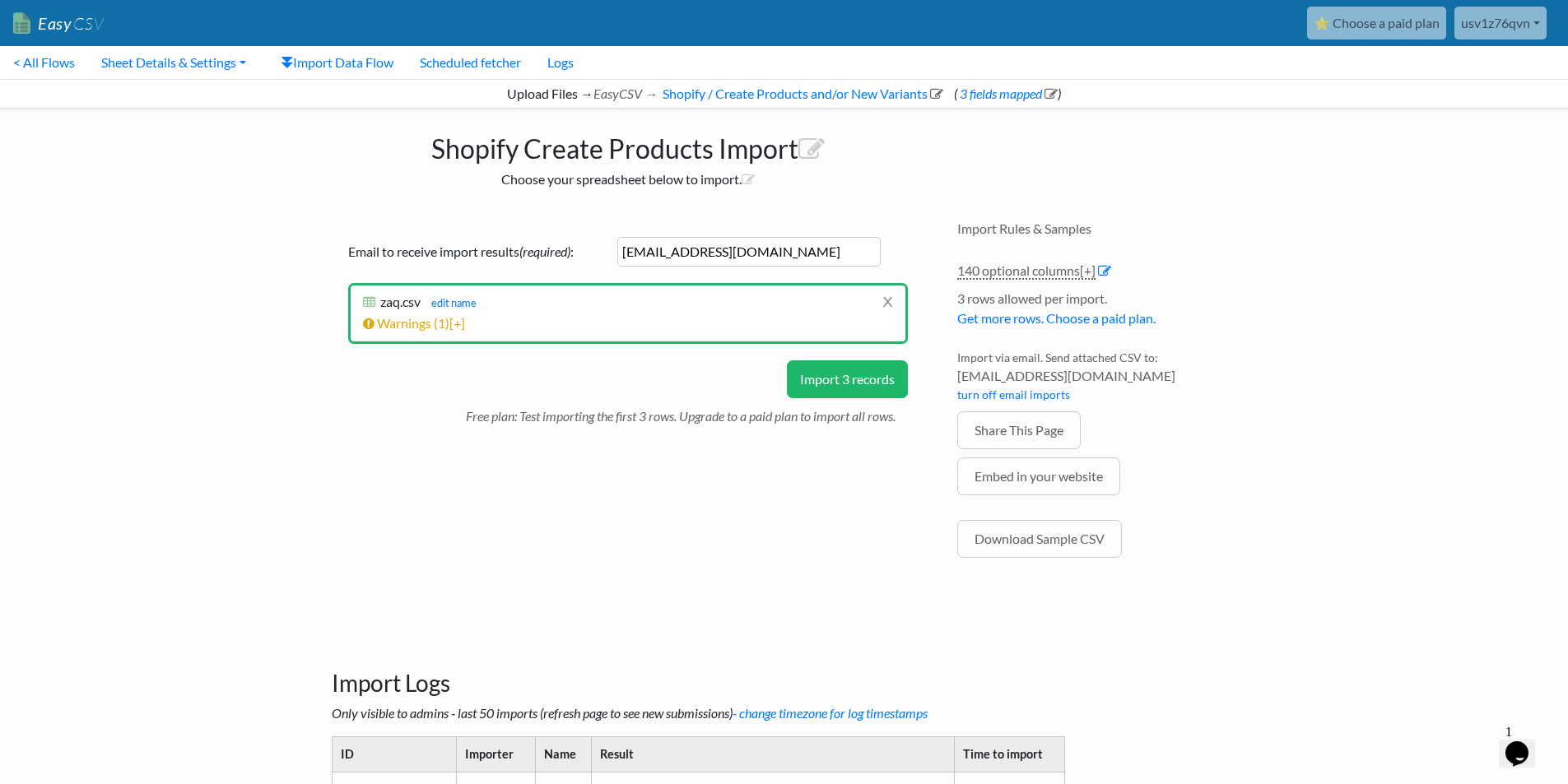
click at [871, 365] on button "Import 3 records" at bounding box center [848, 379] width 121 height 38
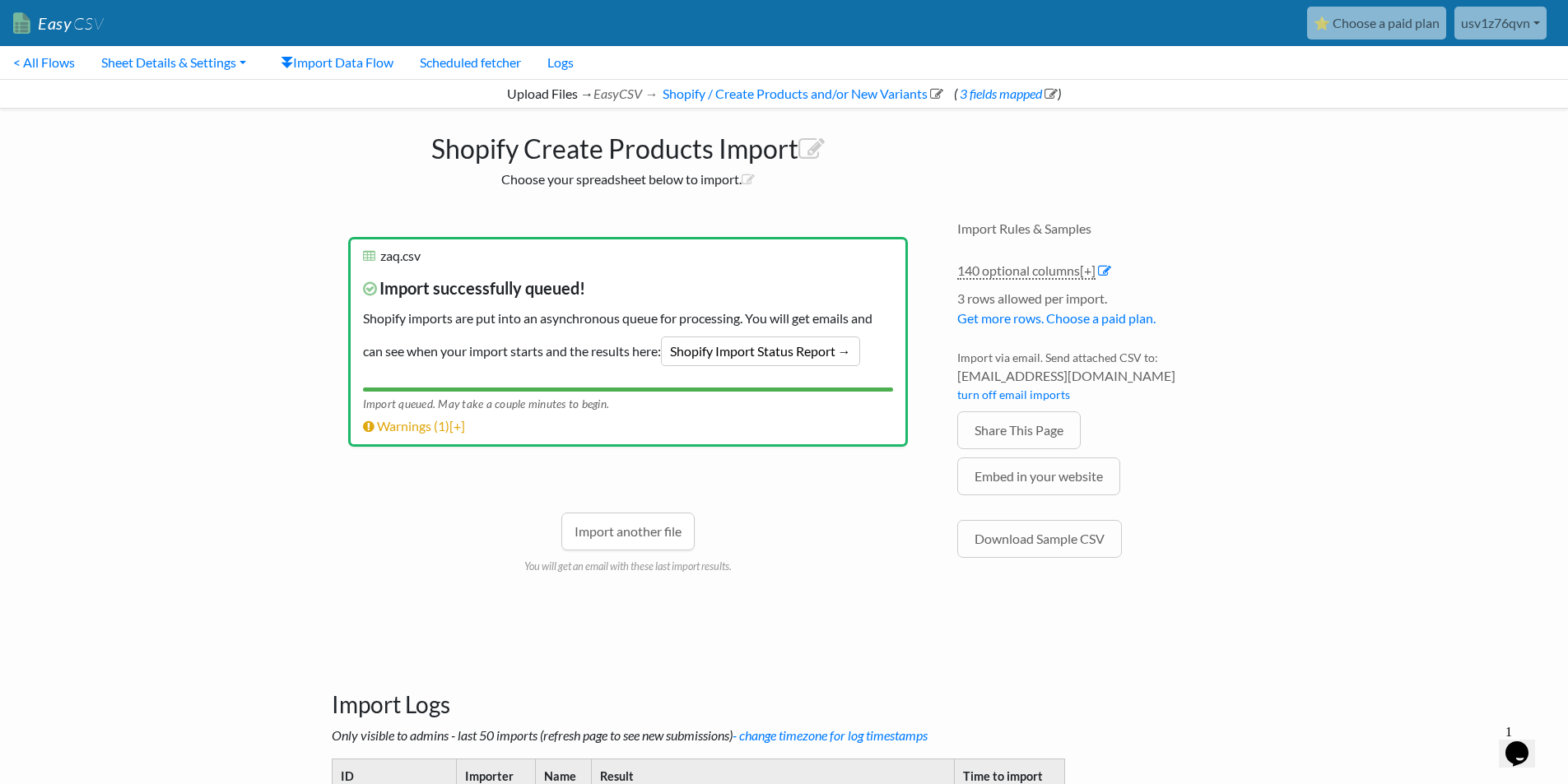
scroll to position [368, 0]
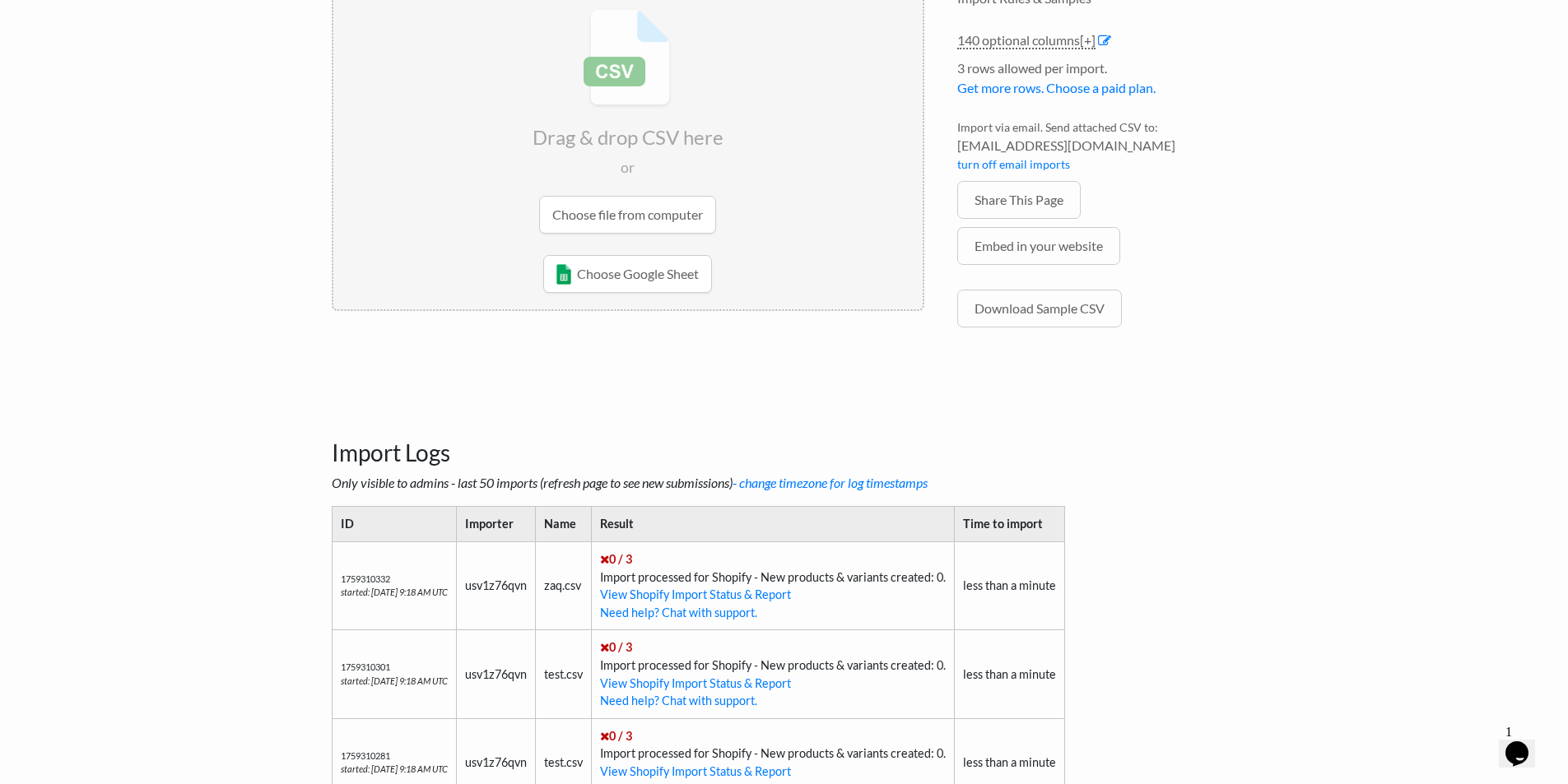
scroll to position [176, 0]
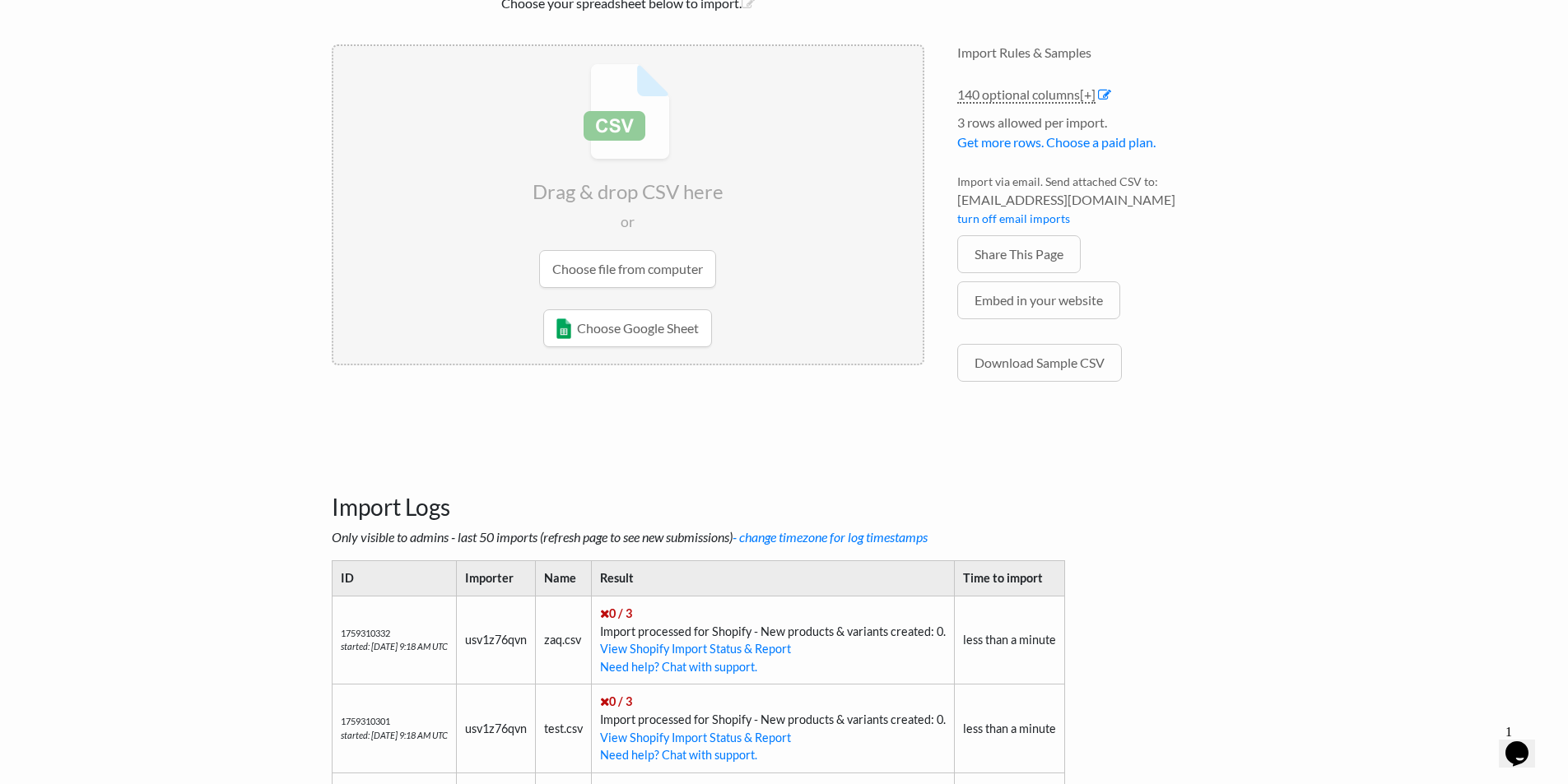
click at [669, 261] on input "file" at bounding box center [628, 175] width 589 height 259
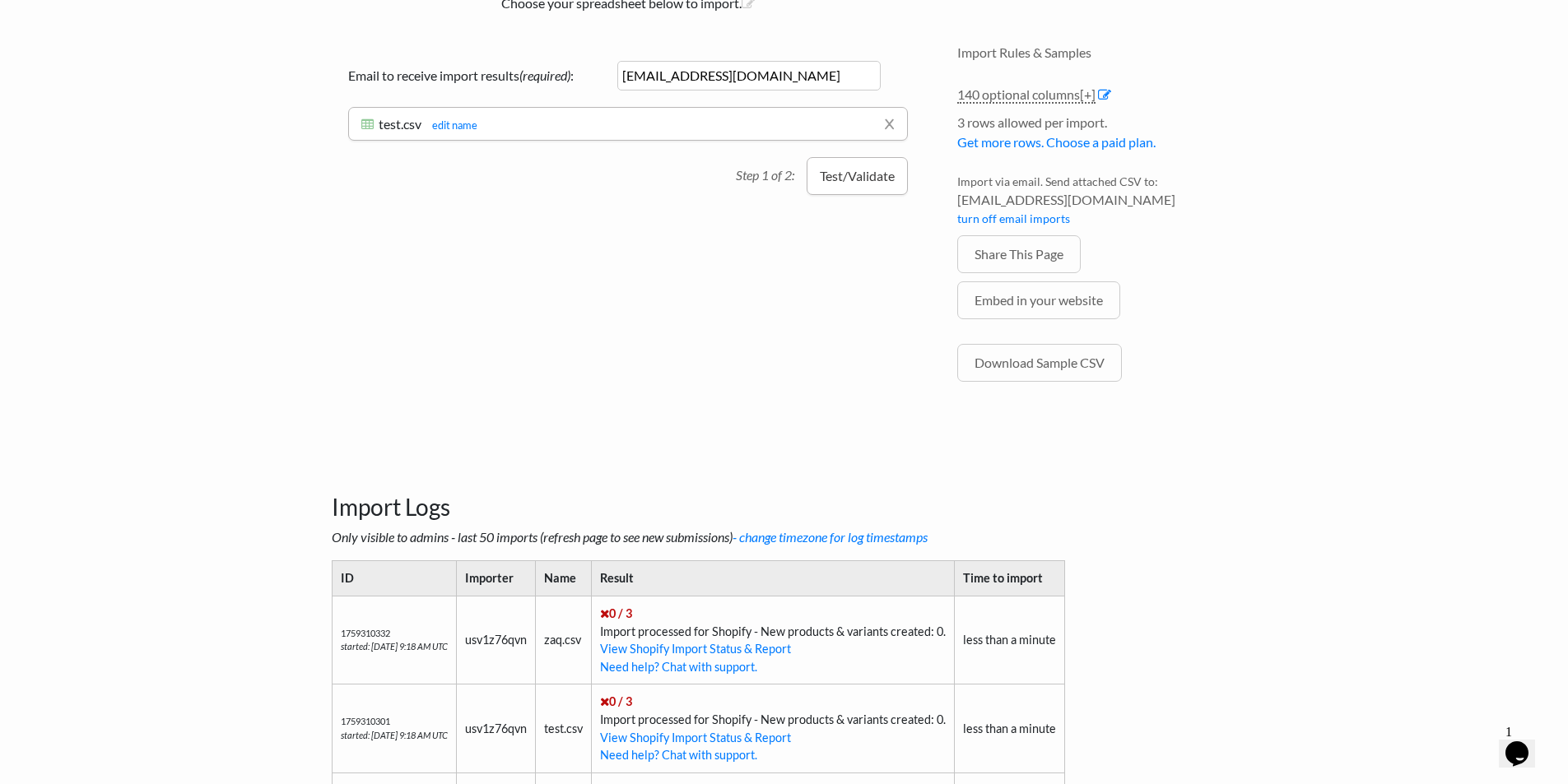
click at [847, 173] on button "Test/Validate" at bounding box center [857, 176] width 101 height 38
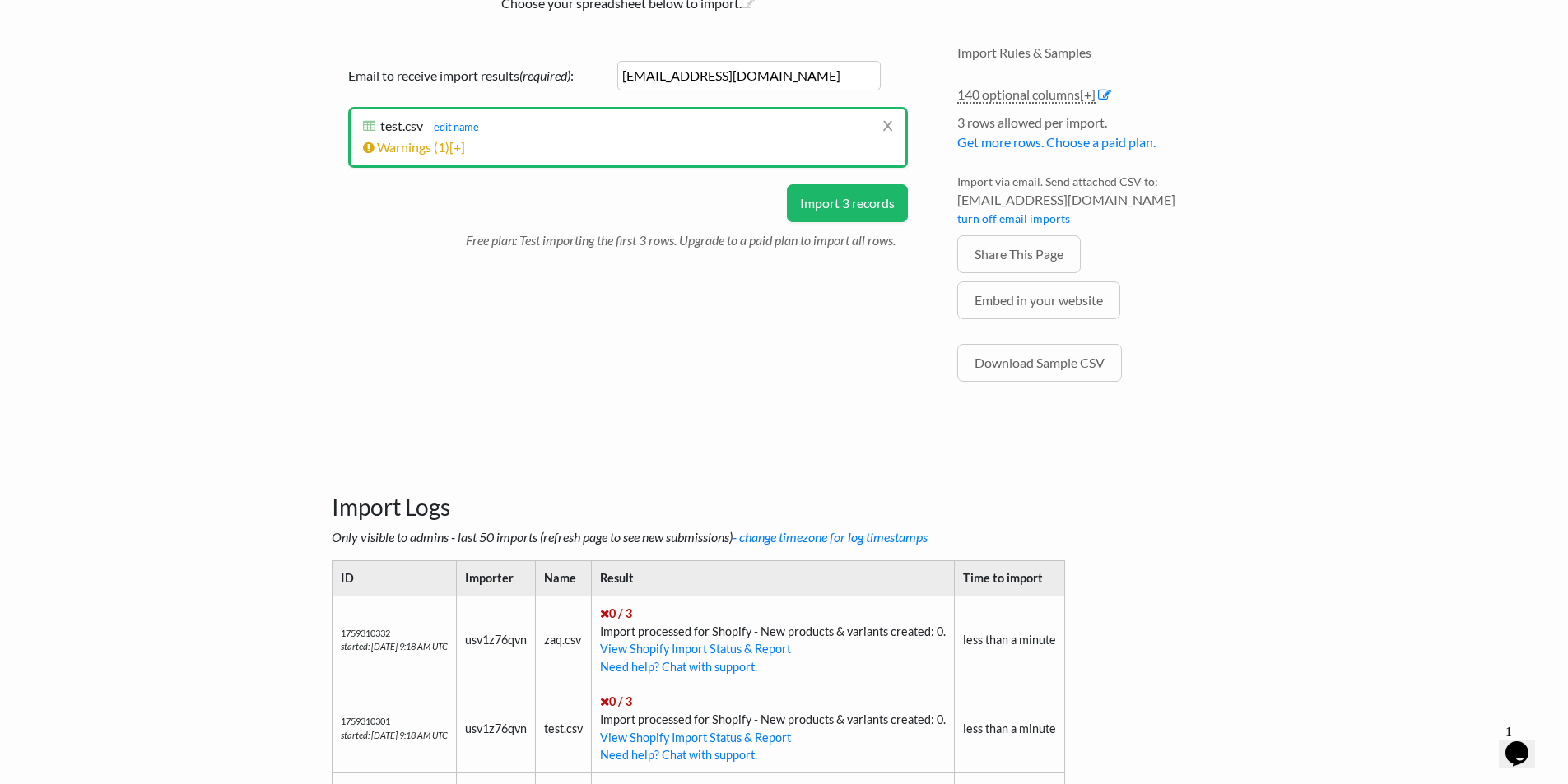
click at [857, 200] on button "Import 3 records" at bounding box center [848, 203] width 121 height 38
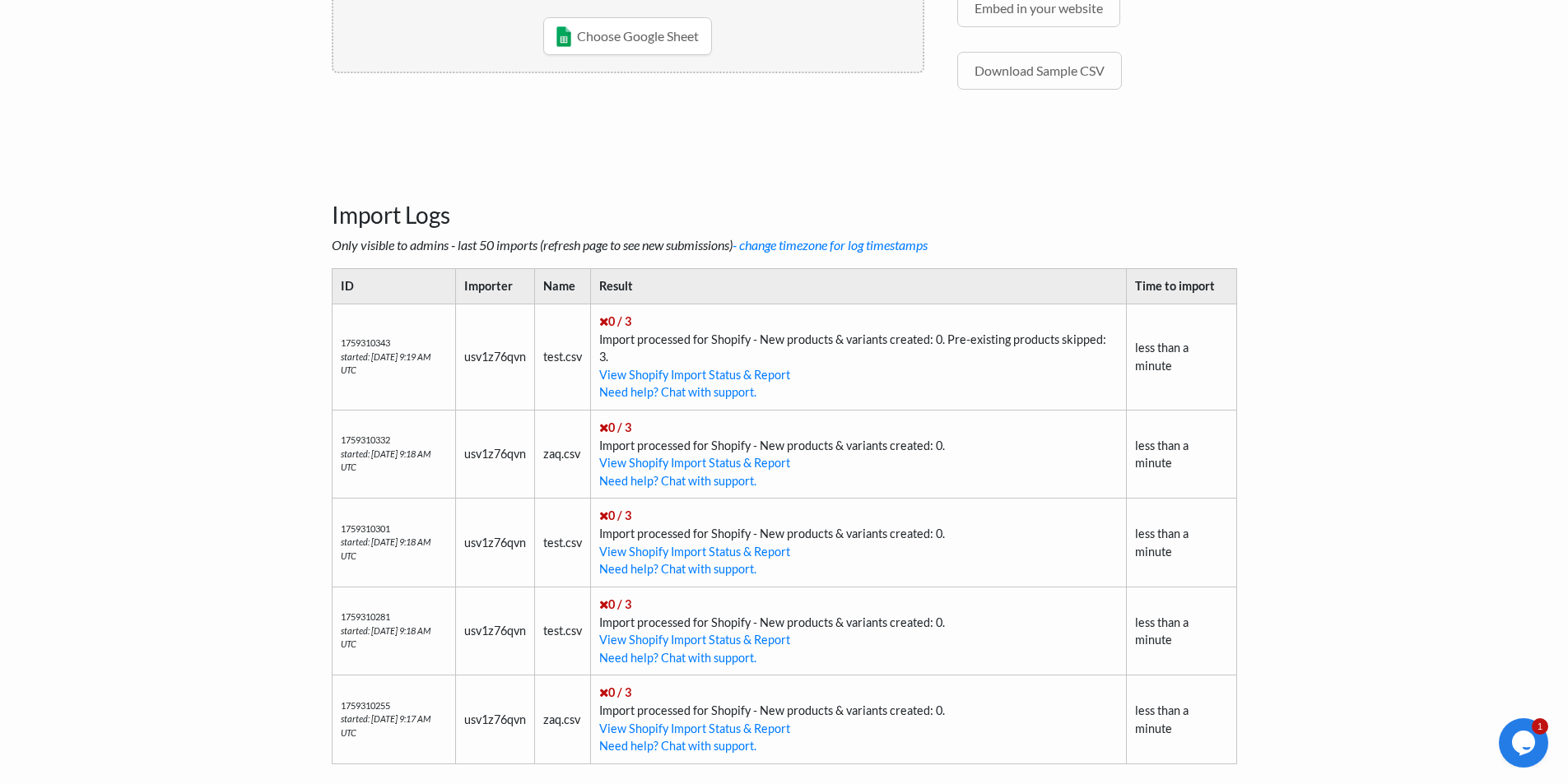
click at [798, 344] on td "0 / 3 Import processed for Shopify - New products & variants created: 0. Pre-ex…" at bounding box center [857, 357] width 535 height 106
drag, startPoint x: 894, startPoint y: 330, endPoint x: 896, endPoint y: 346, distance: 16.1
click at [895, 340] on td "0 / 3 Import processed for Shopify - New products & variants created: 0. Pre-ex…" at bounding box center [857, 357] width 535 height 106
click at [896, 348] on td "0 / 3 Import processed for Shopify - New products & variants created: 0. Pre-ex…" at bounding box center [857, 357] width 535 height 106
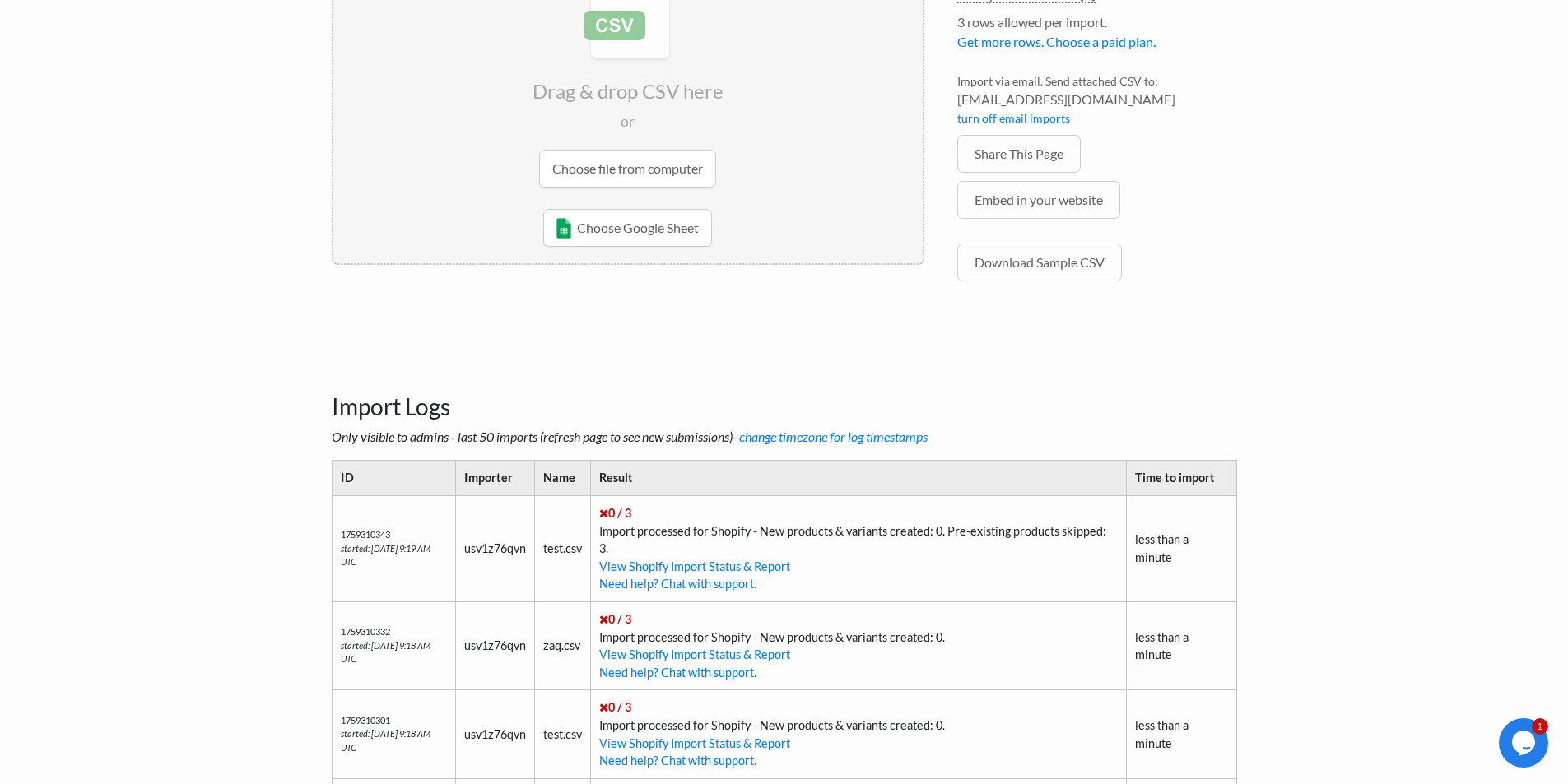
click at [649, 173] on input "file" at bounding box center [628, 75] width 589 height 259
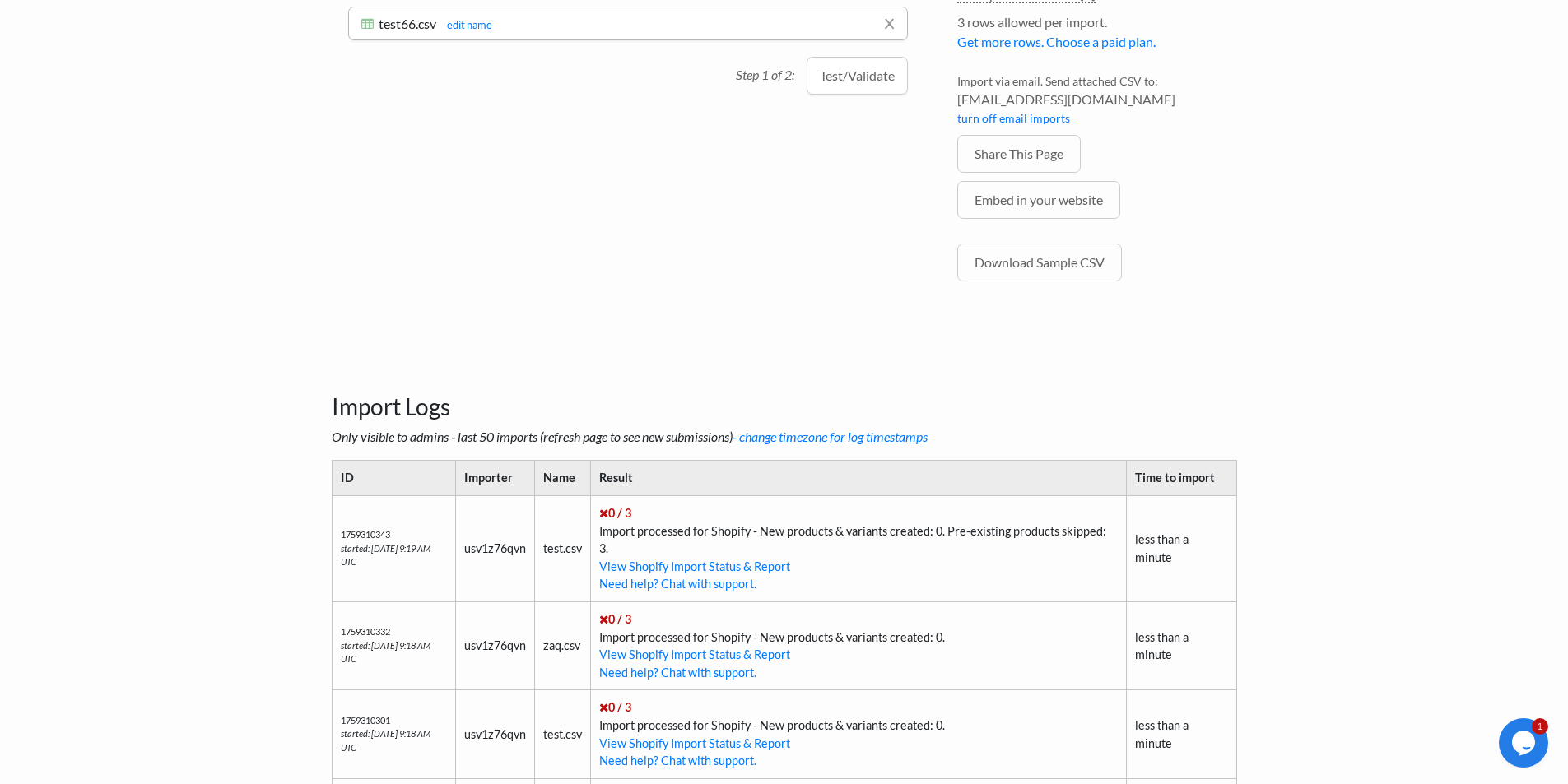
scroll to position [84, 0]
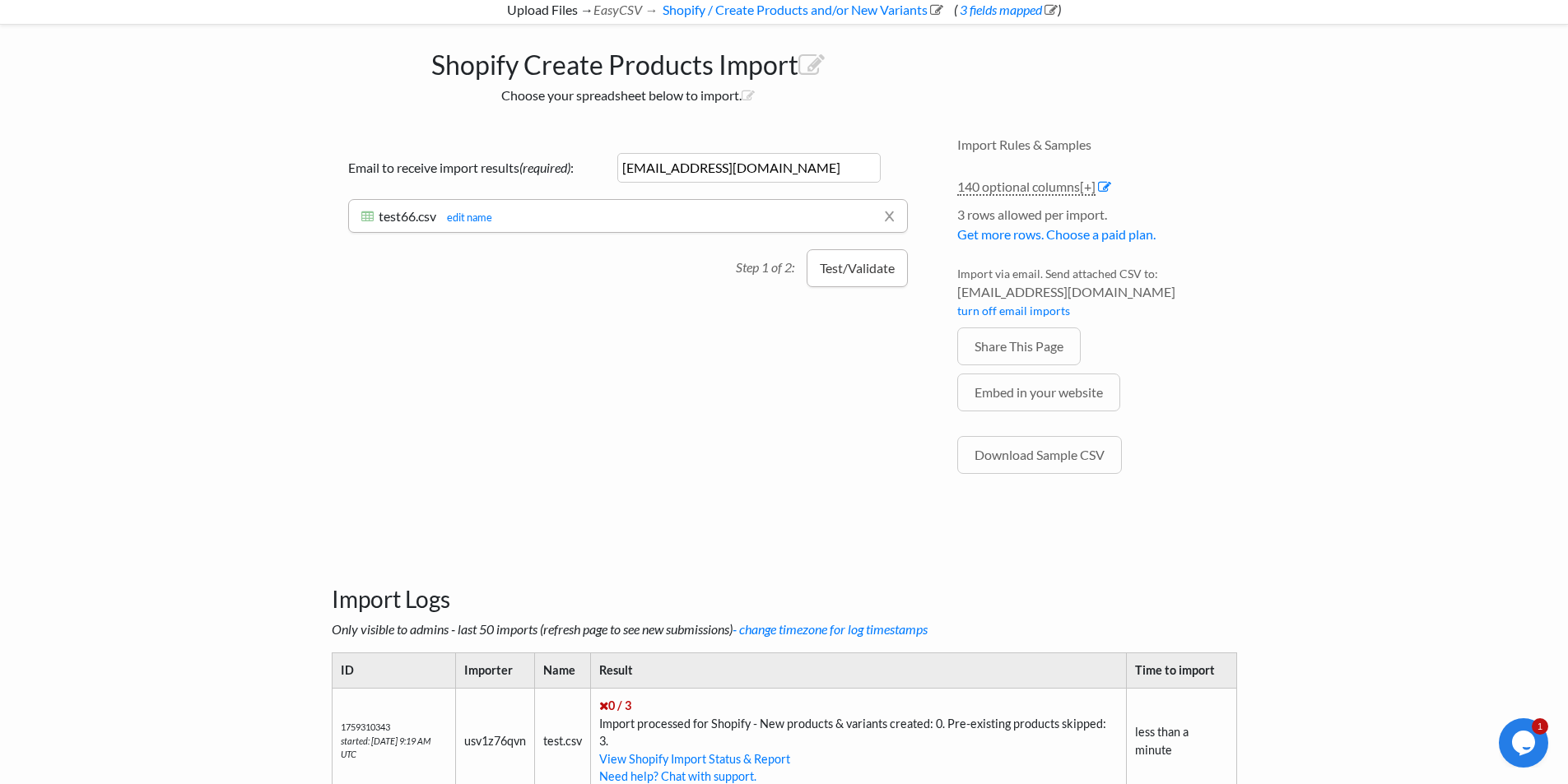
click at [839, 278] on button "Test/Validate" at bounding box center [857, 269] width 101 height 38
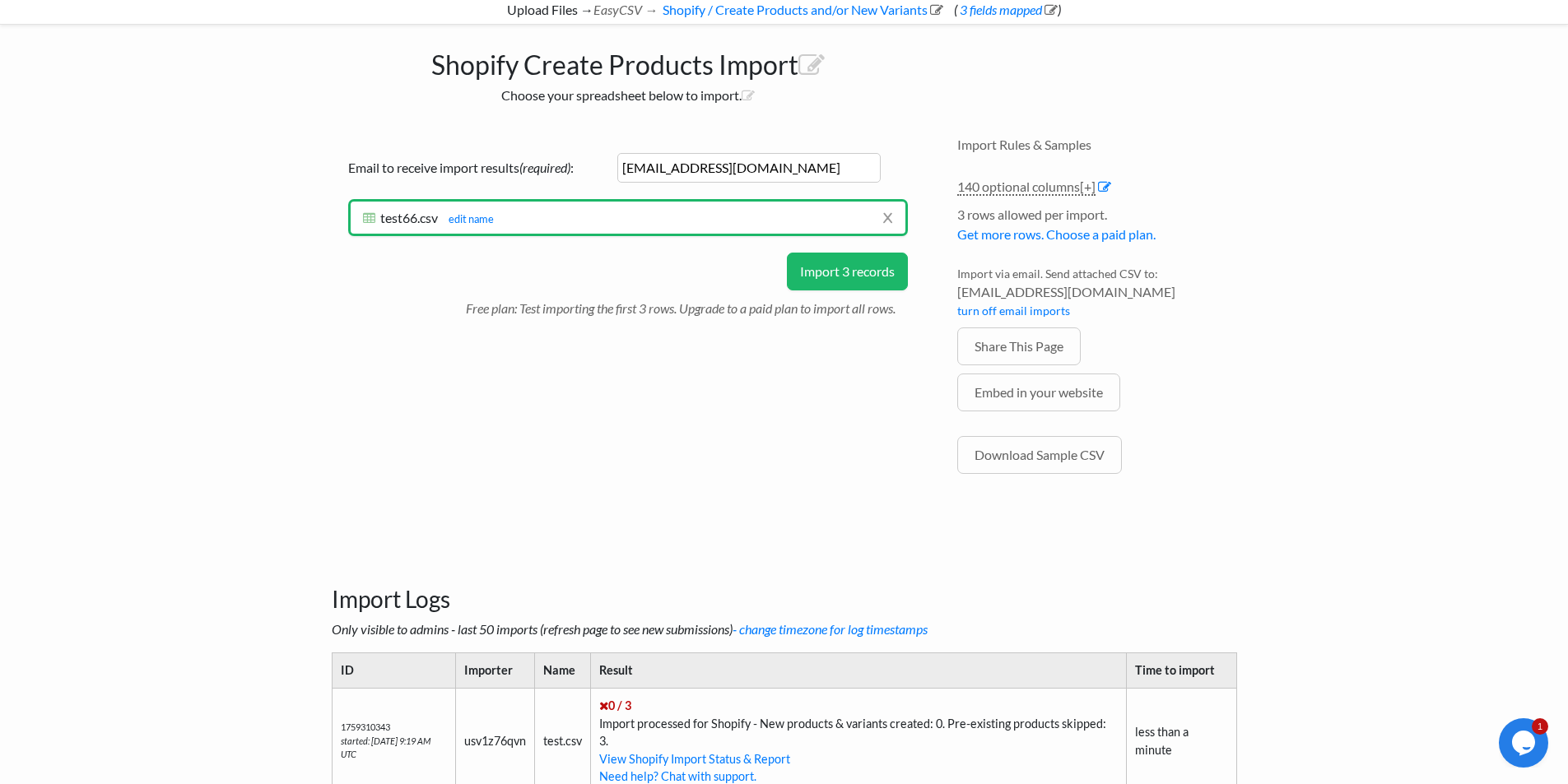
click at [841, 277] on button "Import 3 records" at bounding box center [848, 271] width 121 height 38
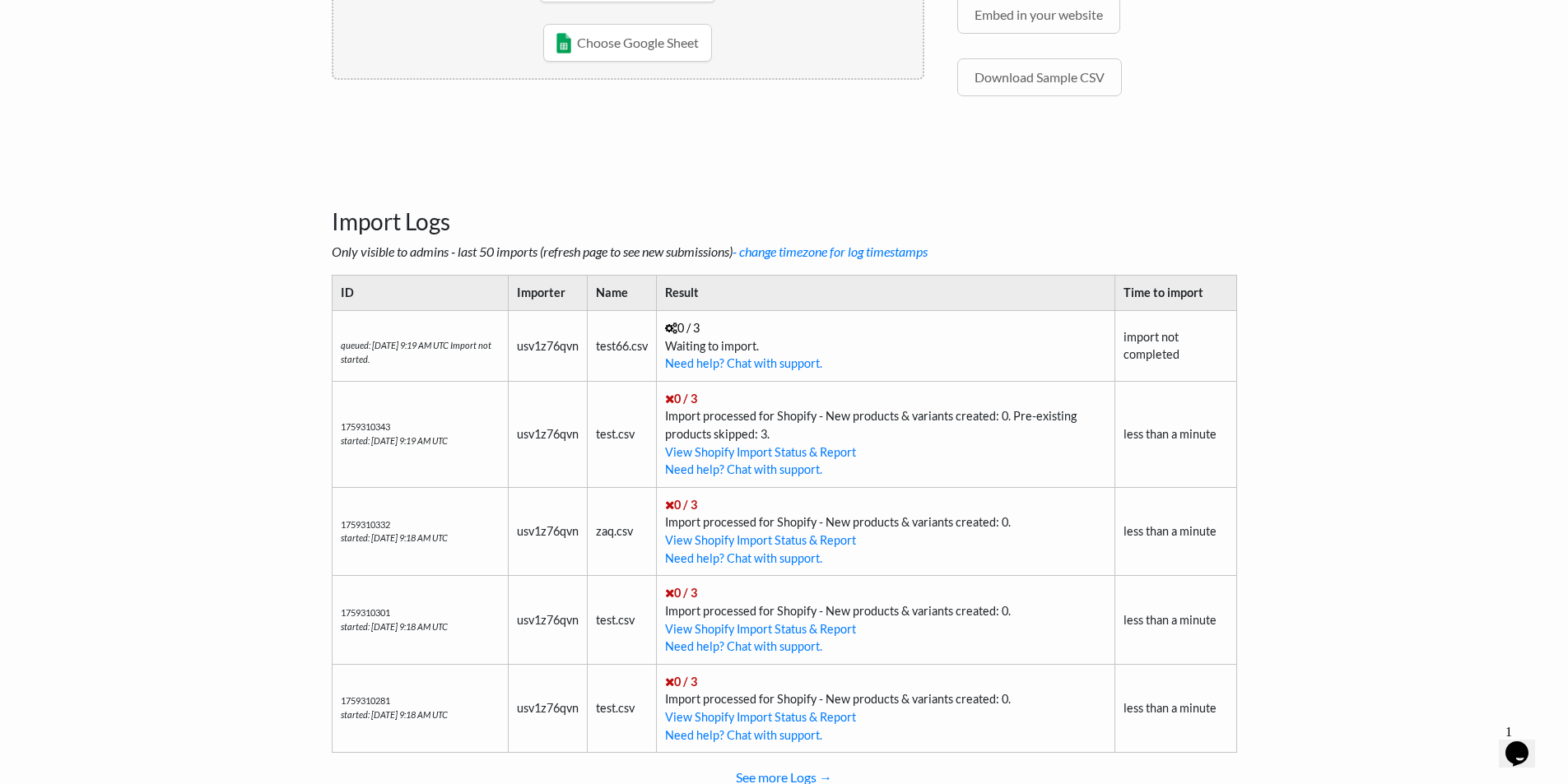
click at [1365, 165] on body "Easy CSV ⭐ Choose a paid plan usv1z76qvn Bwmyga All Flows All CSV Generators Bu…" at bounding box center [784, 185] width 1568 height 1293
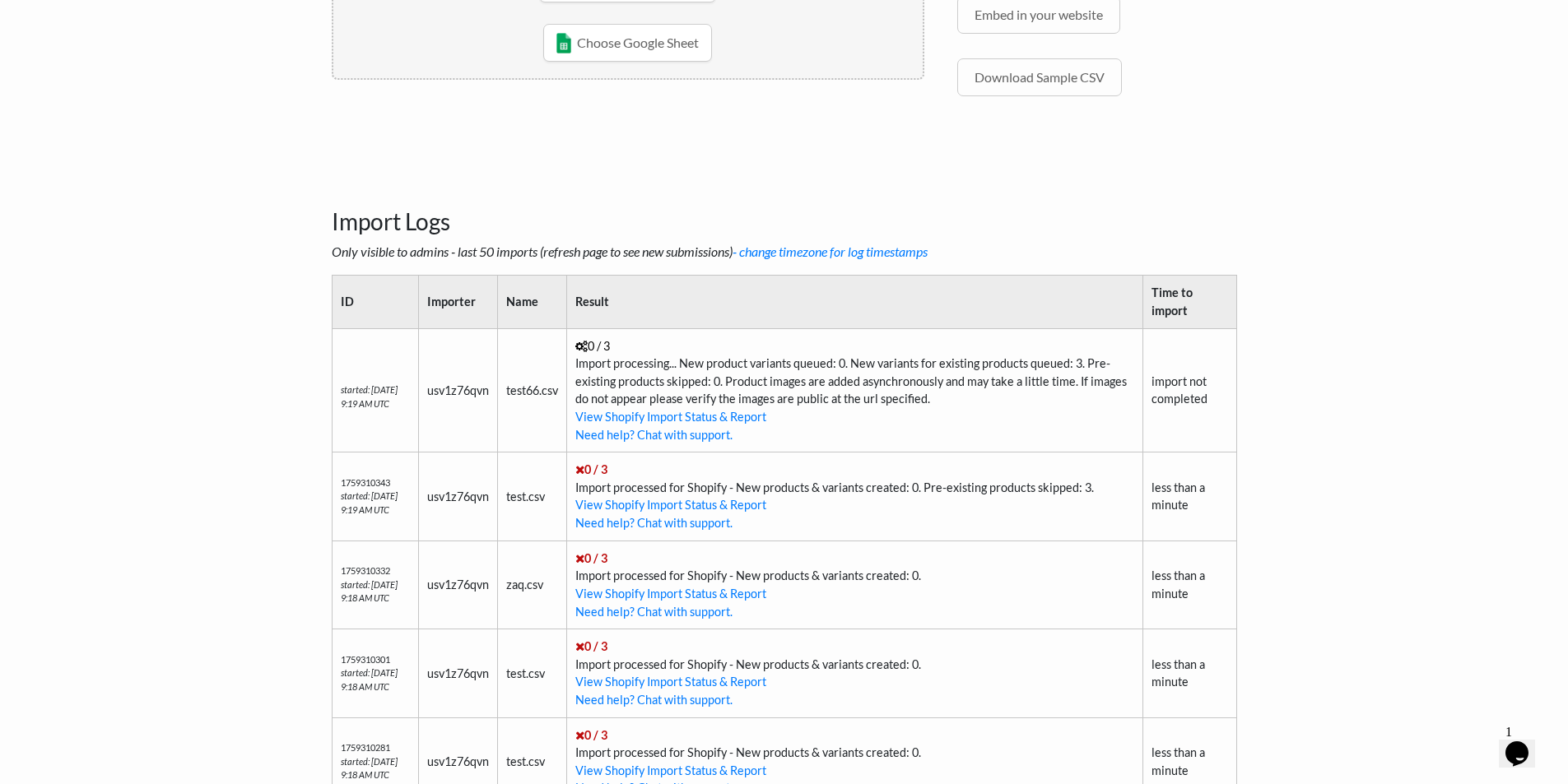
click at [1259, 230] on body "Easy CSV ⭐ Choose a paid plan usv1z76qvn Bwmyga All Flows All CSV Generators Bu…" at bounding box center [784, 212] width 1568 height 1346
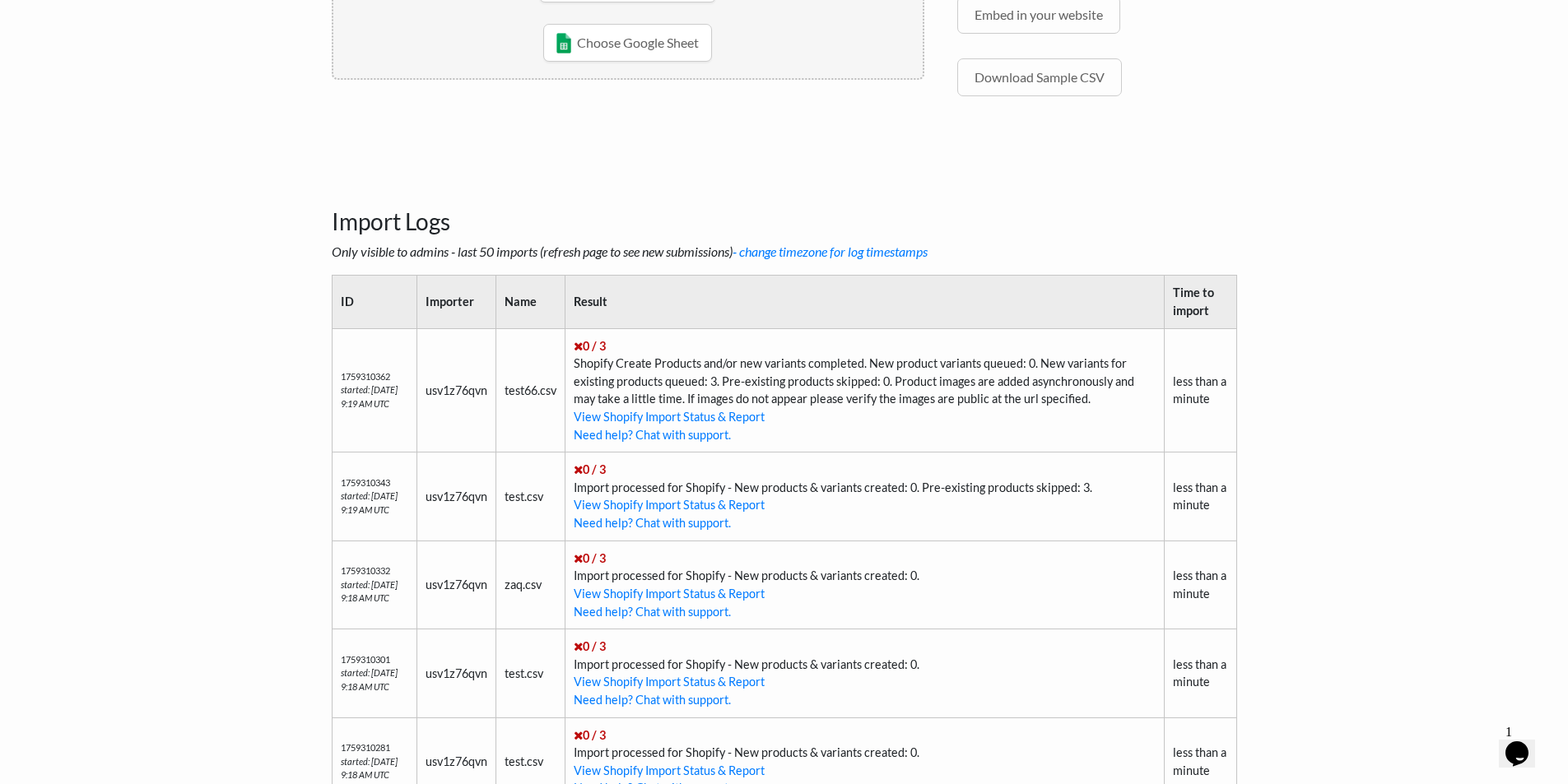
click at [948, 361] on td "0 / 3 Shopify Create Products and/or new variants completed. New product varian…" at bounding box center [865, 390] width 599 height 124
click at [894, 371] on td "0 / 3 Shopify Create Products and/or new variants completed. New product varian…" at bounding box center [865, 390] width 599 height 124
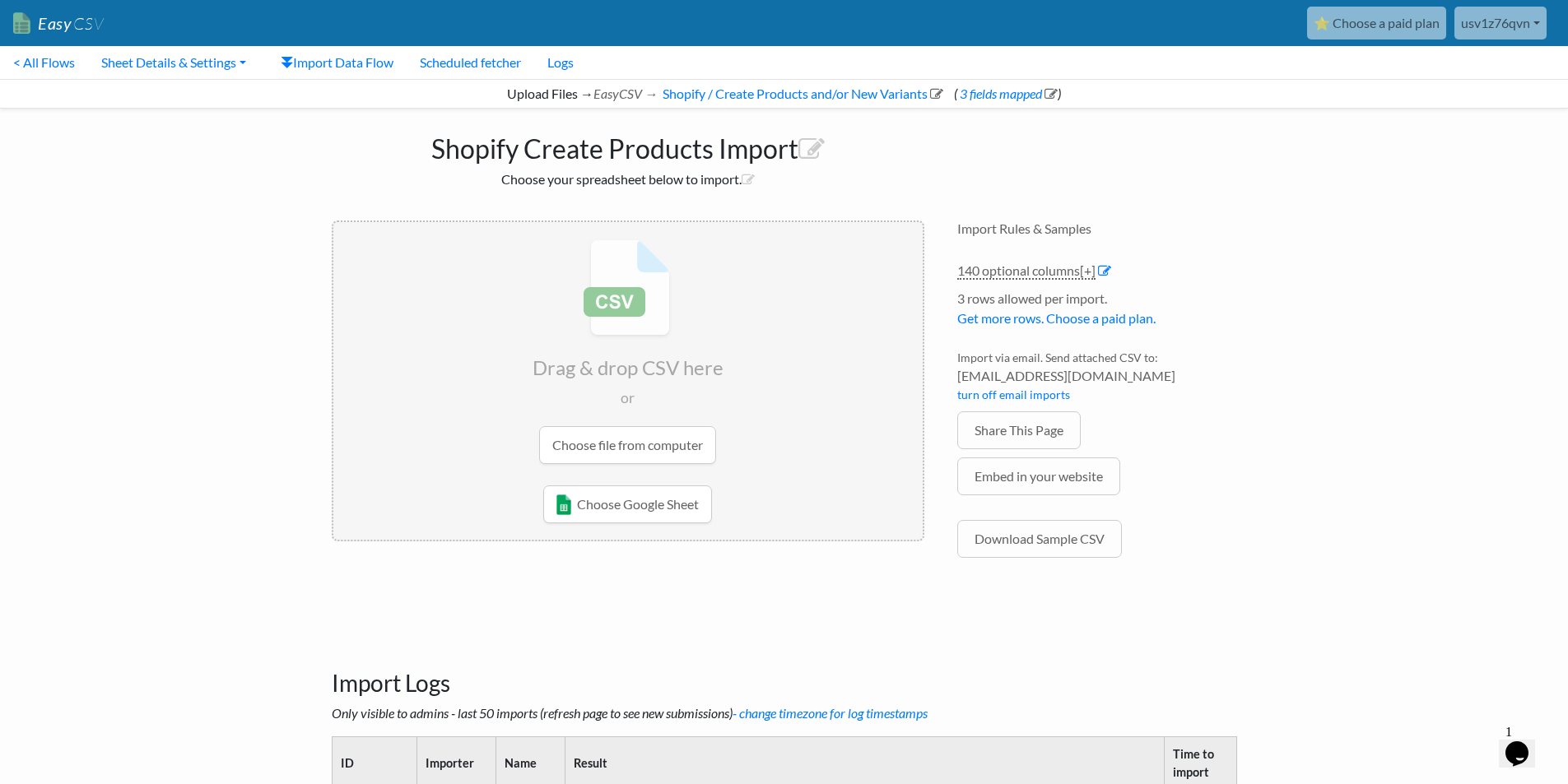
click at [1517, 753] on icon "Opens Chat This icon Opens the chat window." at bounding box center [1516, 752] width 26 height 26
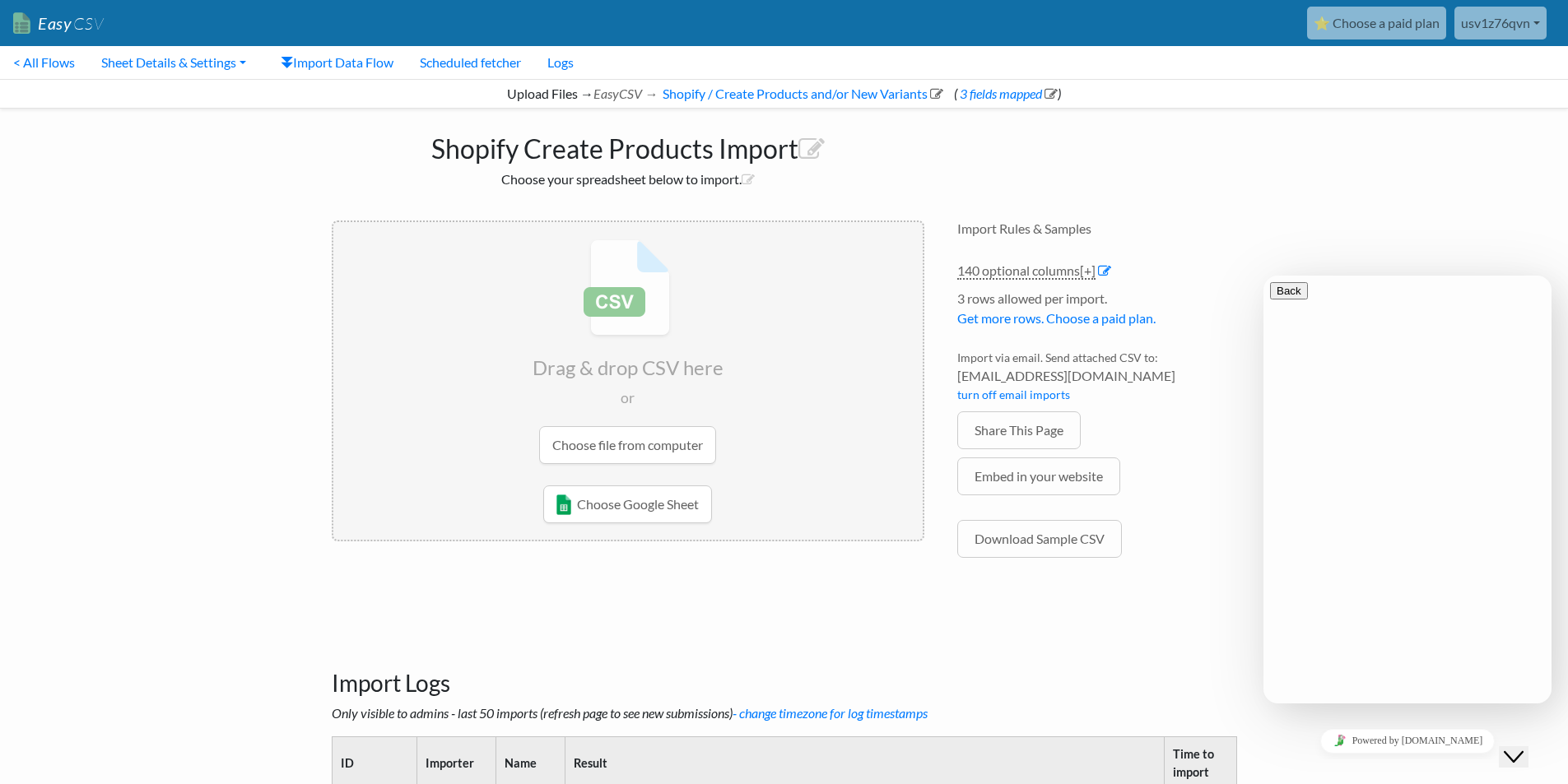
type textarea "Hello"
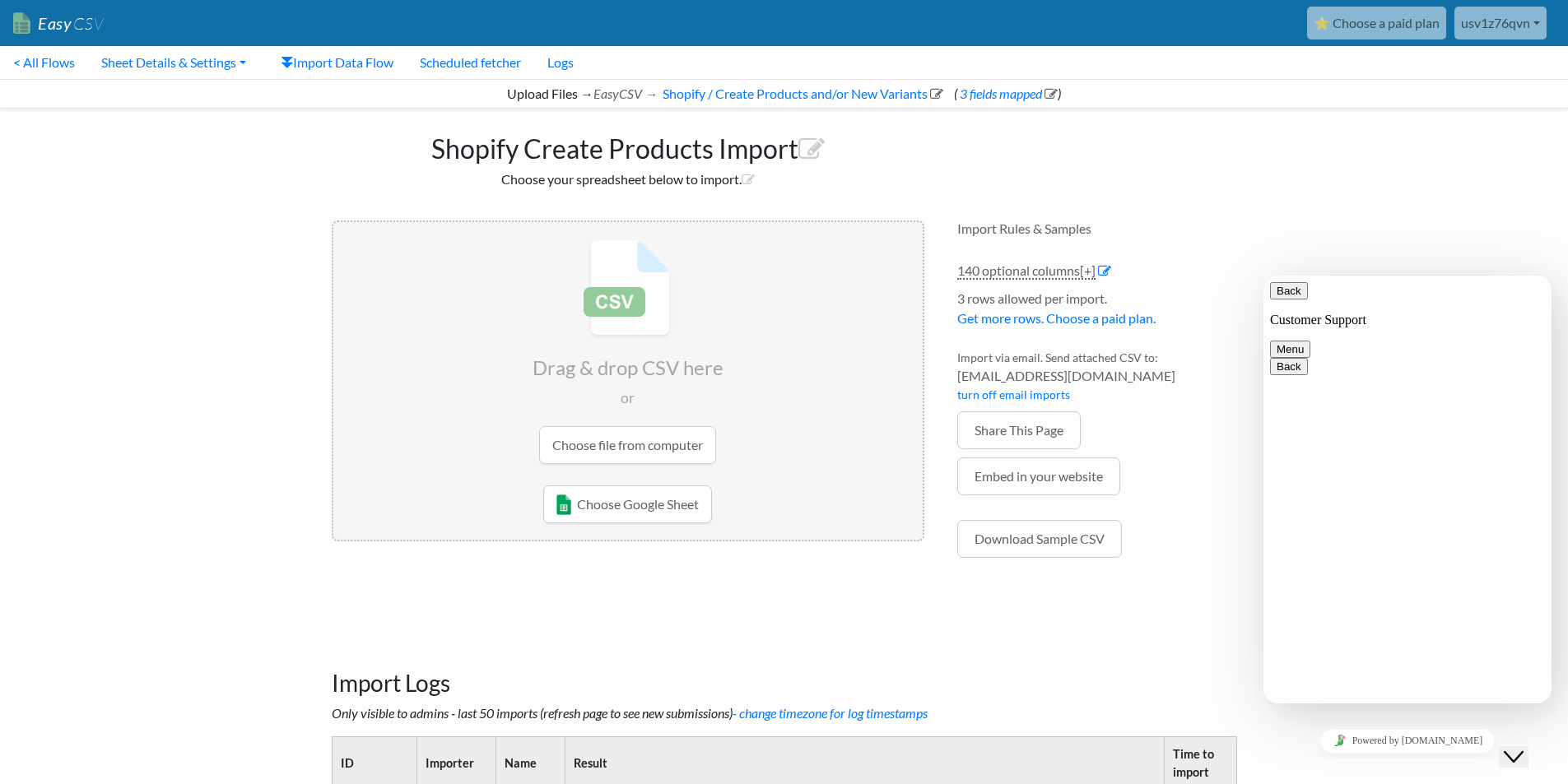
type textarea "i have some troubles with my csv import"
type textarea "can you help me?"
